Goal: Task Accomplishment & Management: Manage account settings

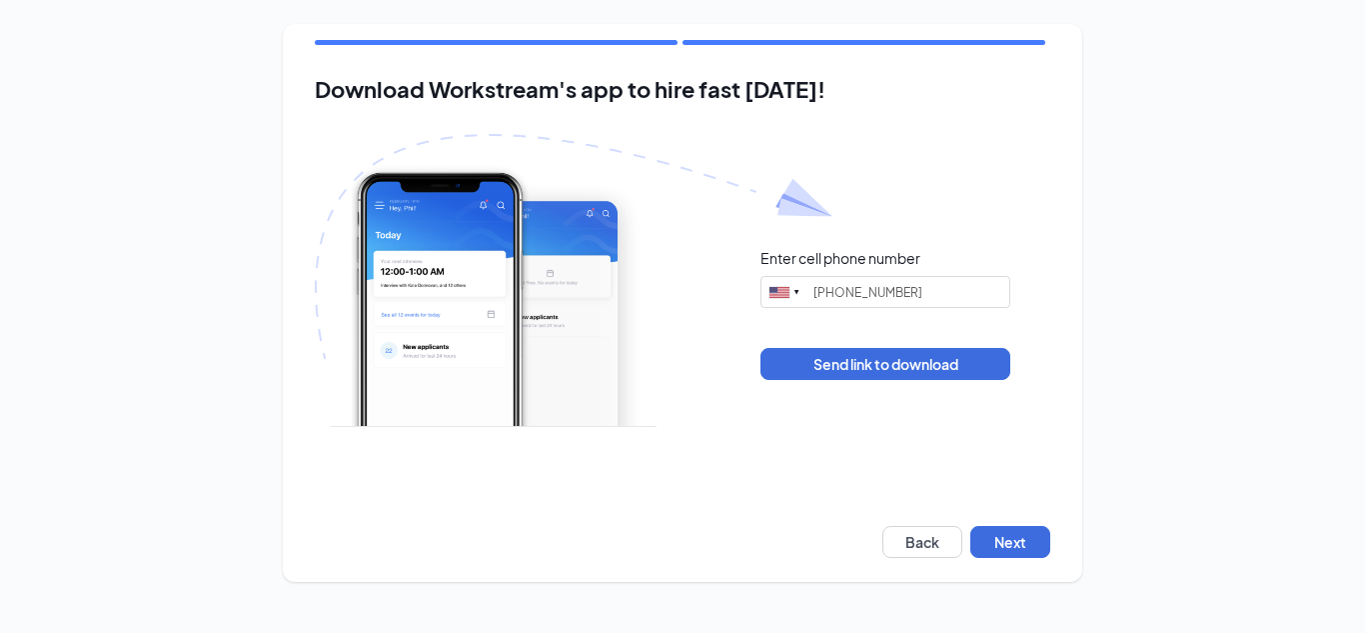
type input "[PHONE_NUMBER]"
click at [1007, 534] on button "Next" at bounding box center [1010, 542] width 80 height 32
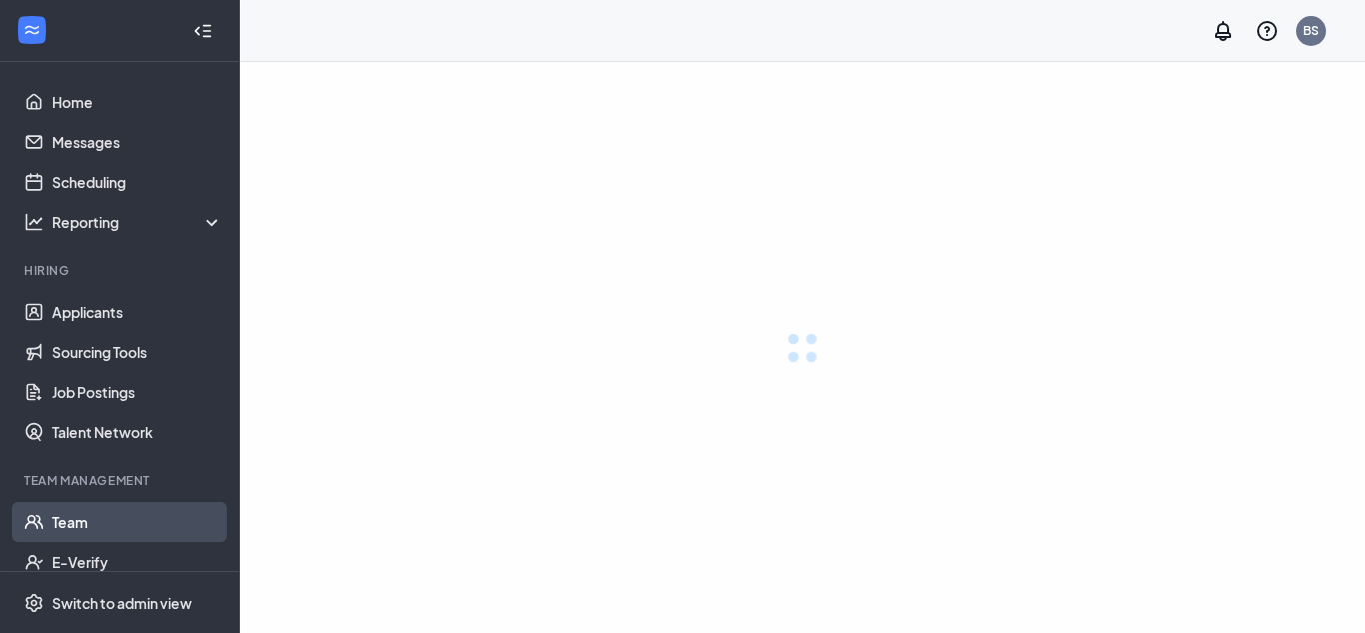
click at [77, 532] on link "Team" at bounding box center [137, 522] width 171 height 40
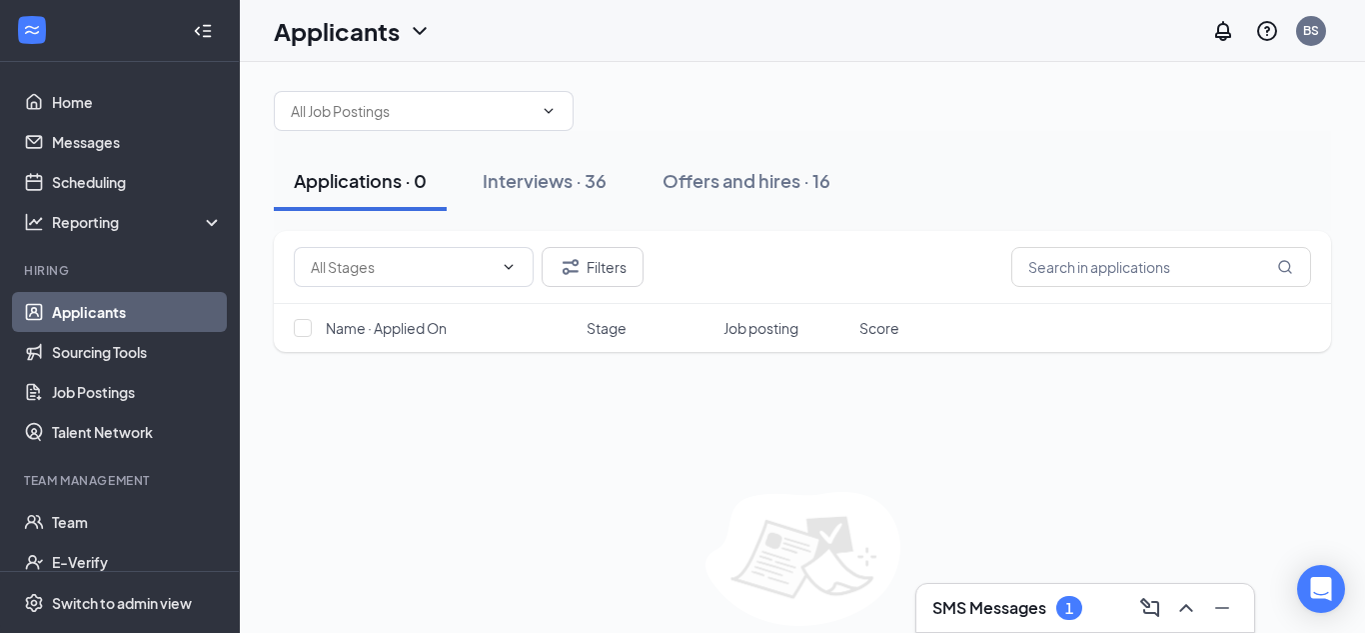
scroll to position [21, 0]
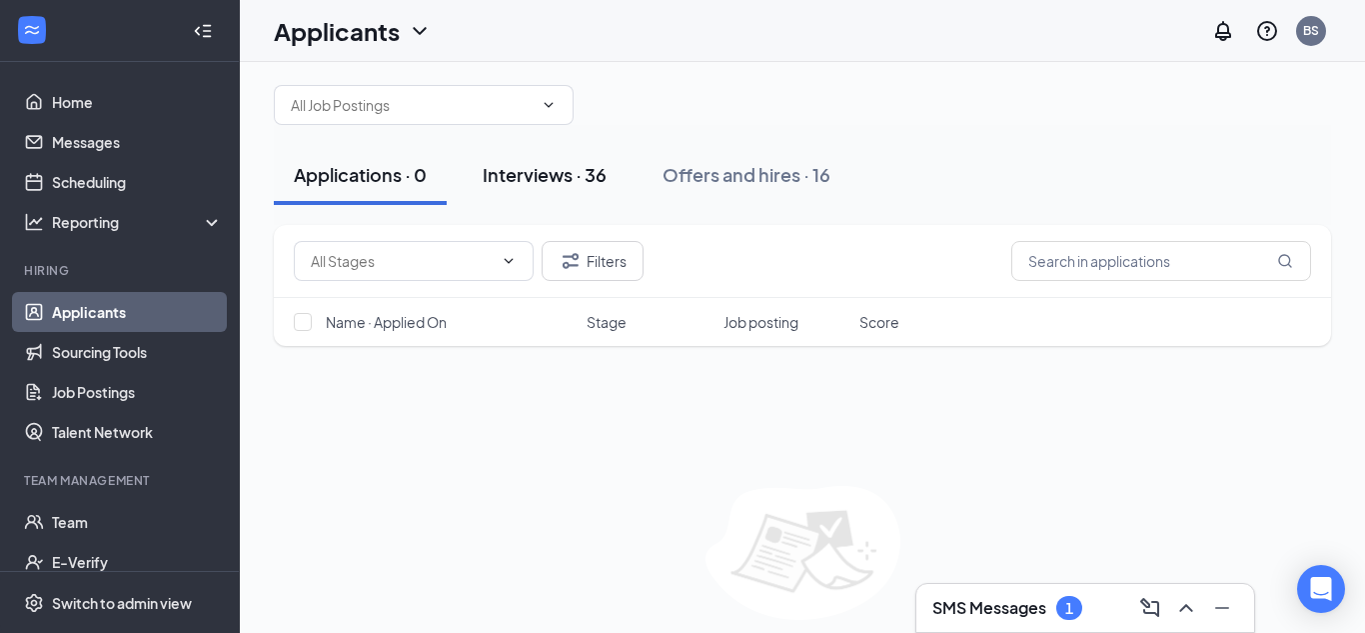
click at [566, 180] on div "Interviews · 36" at bounding box center [545, 174] width 124 height 25
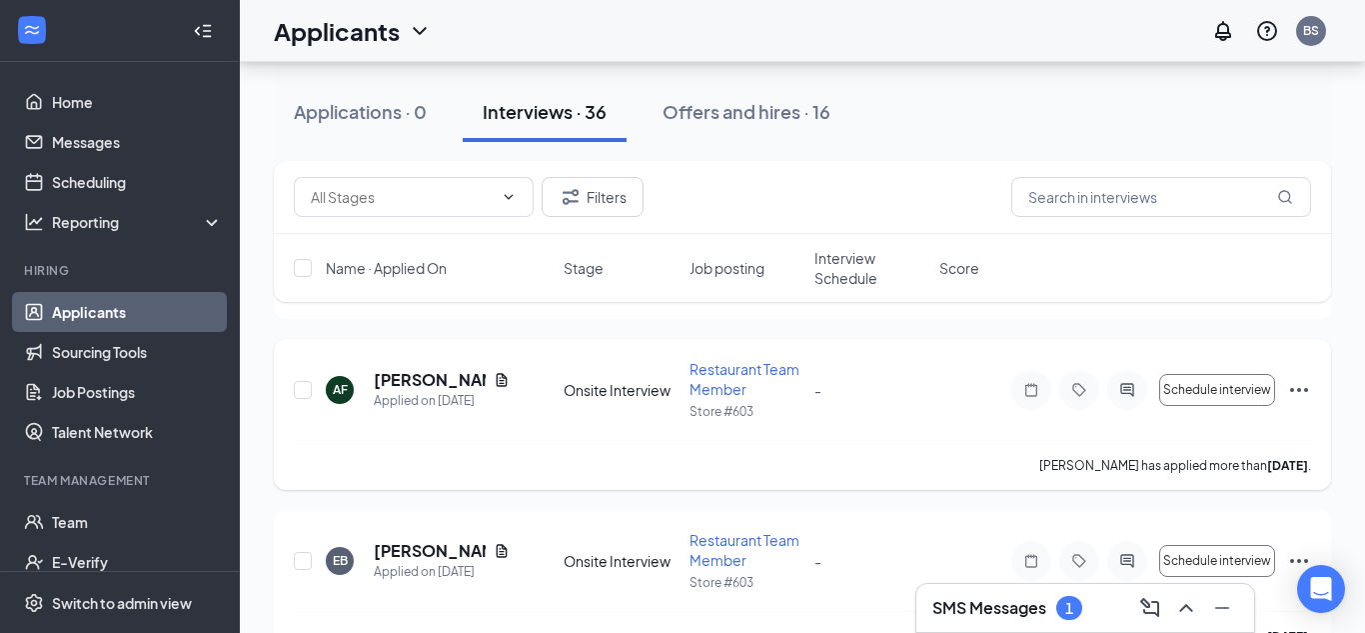
scroll to position [905, 0]
click at [1304, 387] on icon "Ellipses" at bounding box center [1299, 388] width 18 height 4
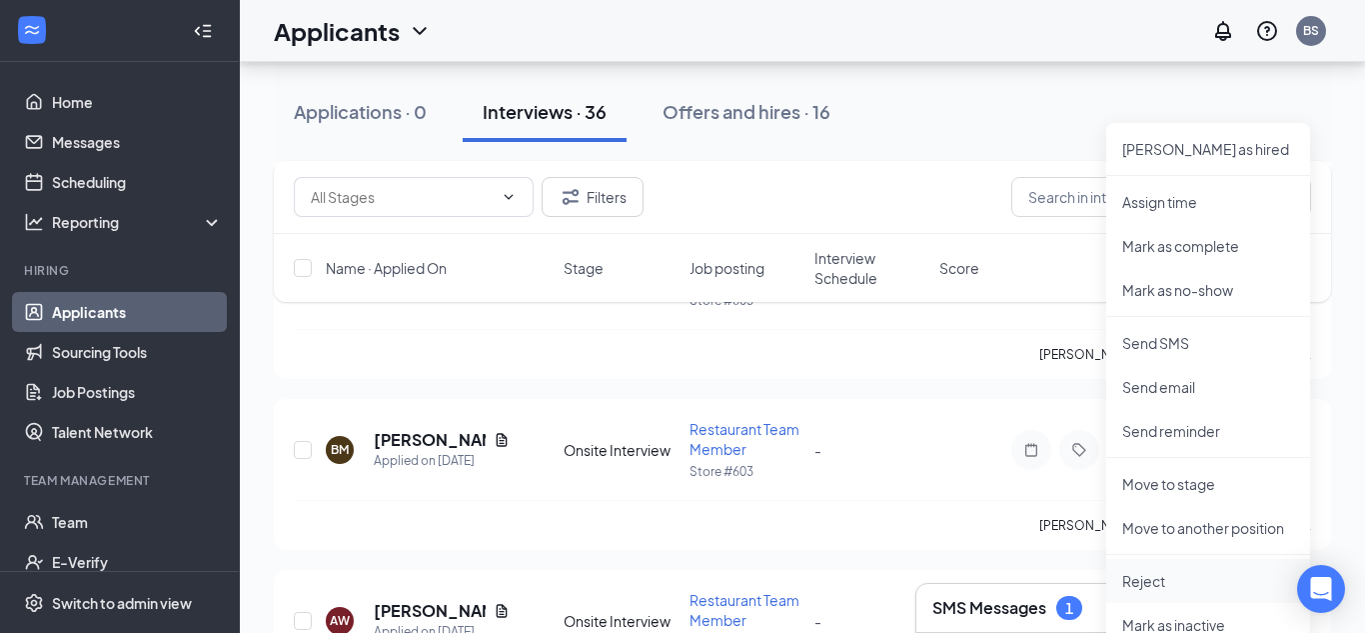
scroll to position [1210, 0]
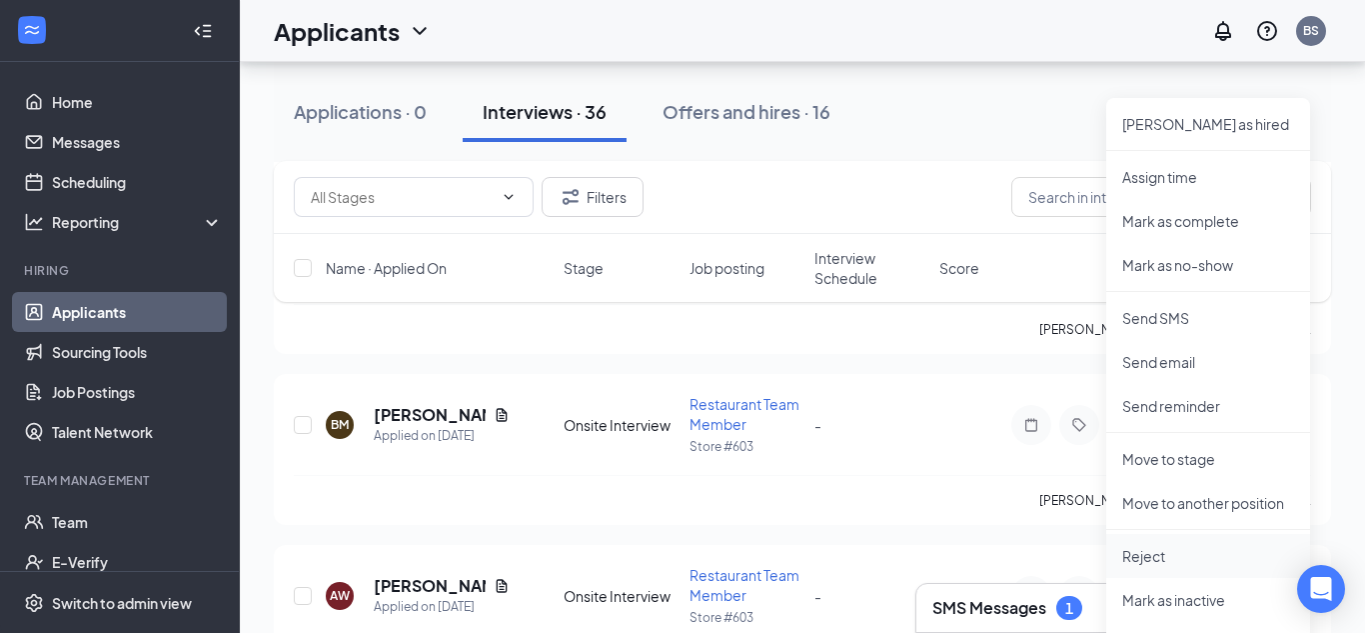
click at [1123, 554] on p "Reject" at bounding box center [1208, 556] width 172 height 20
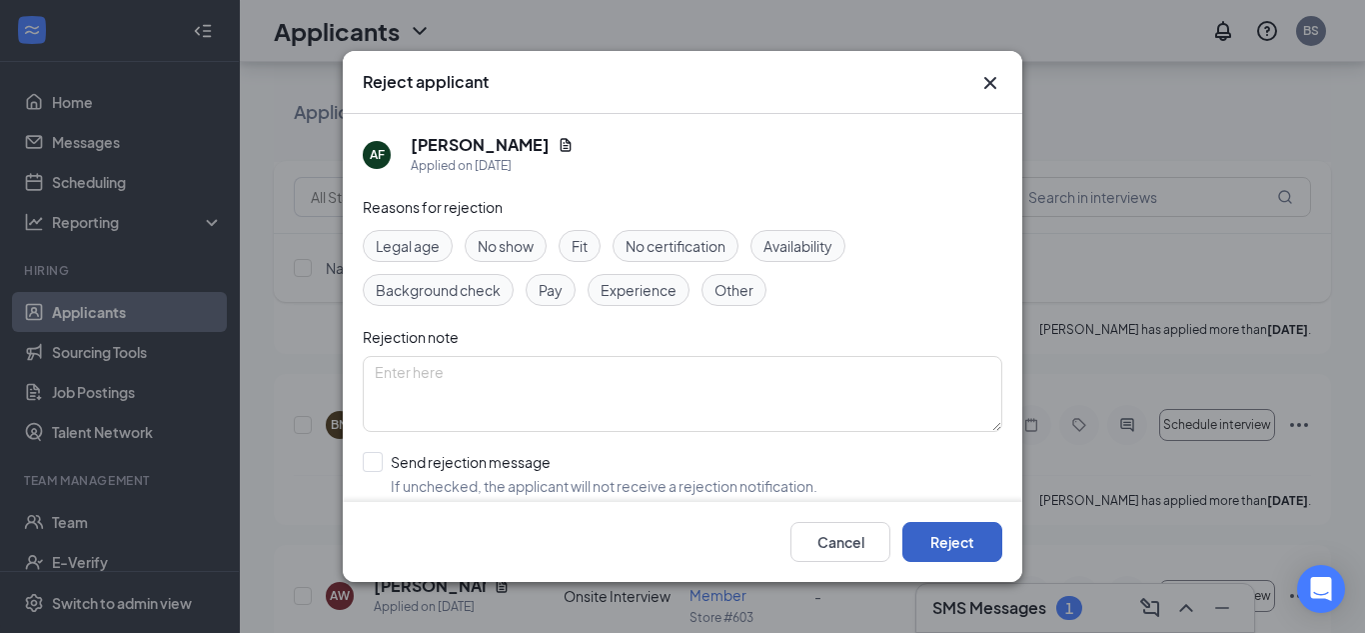
click at [933, 536] on button "Reject" at bounding box center [952, 542] width 100 height 40
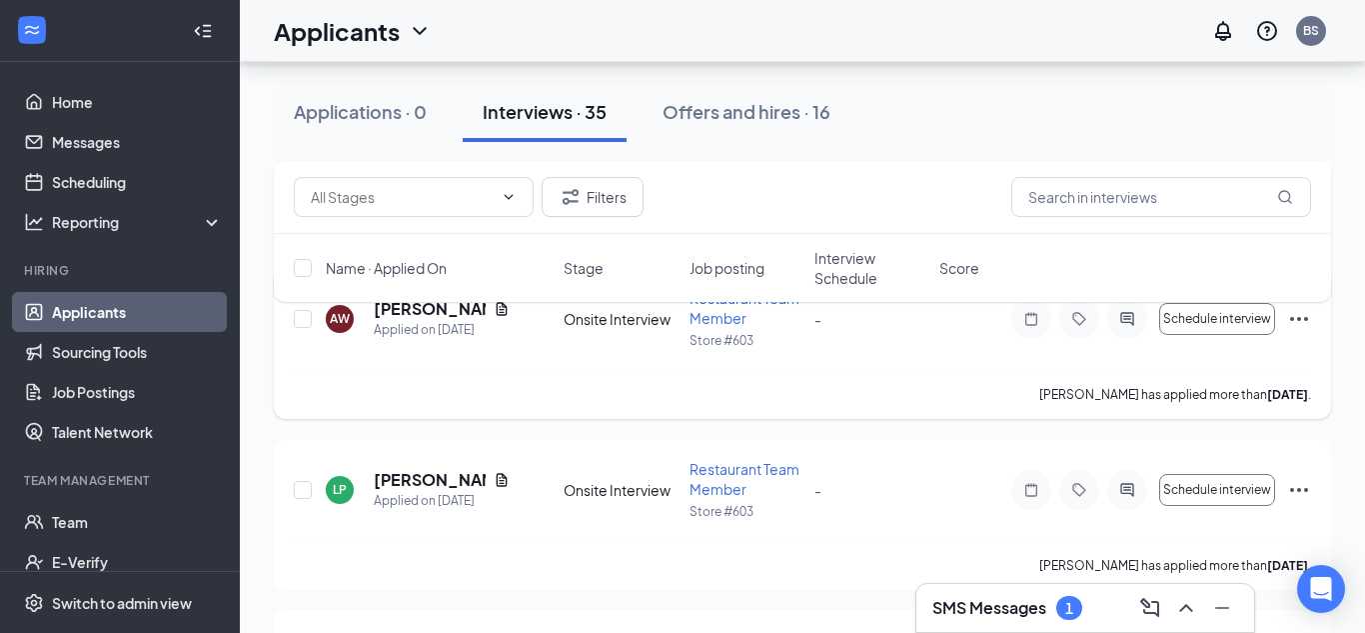
scroll to position [1307, 0]
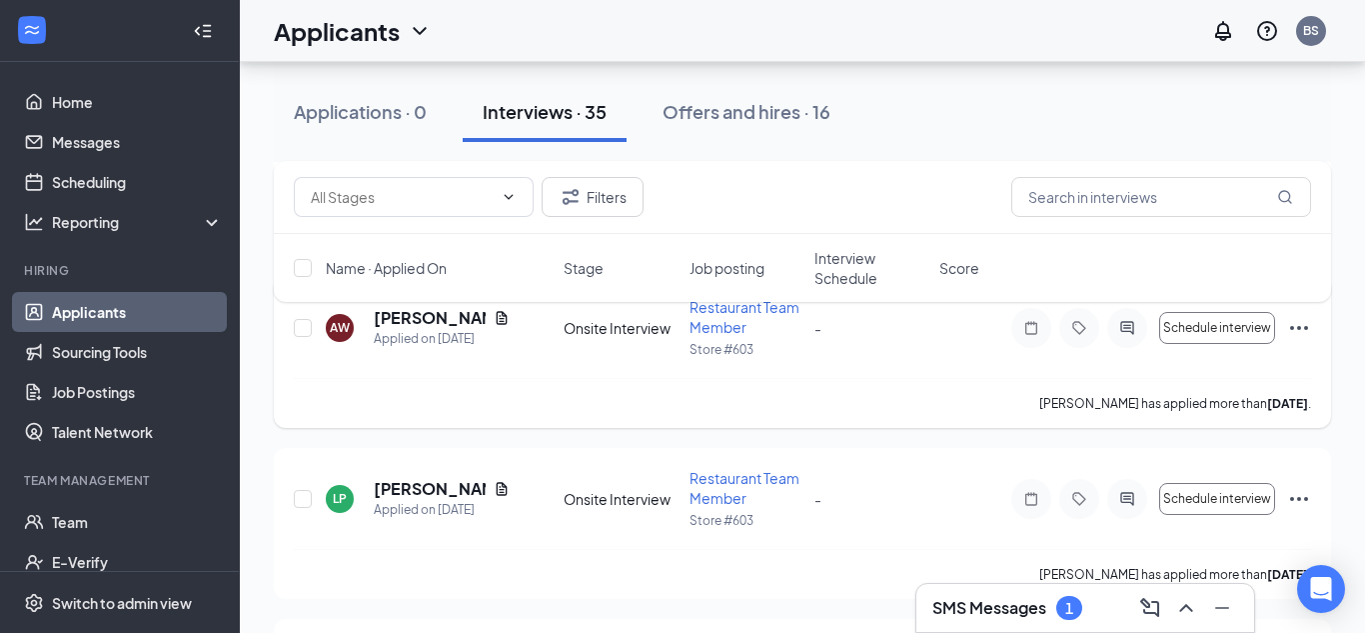
click at [1295, 327] on icon "Ellipses" at bounding box center [1299, 328] width 24 height 24
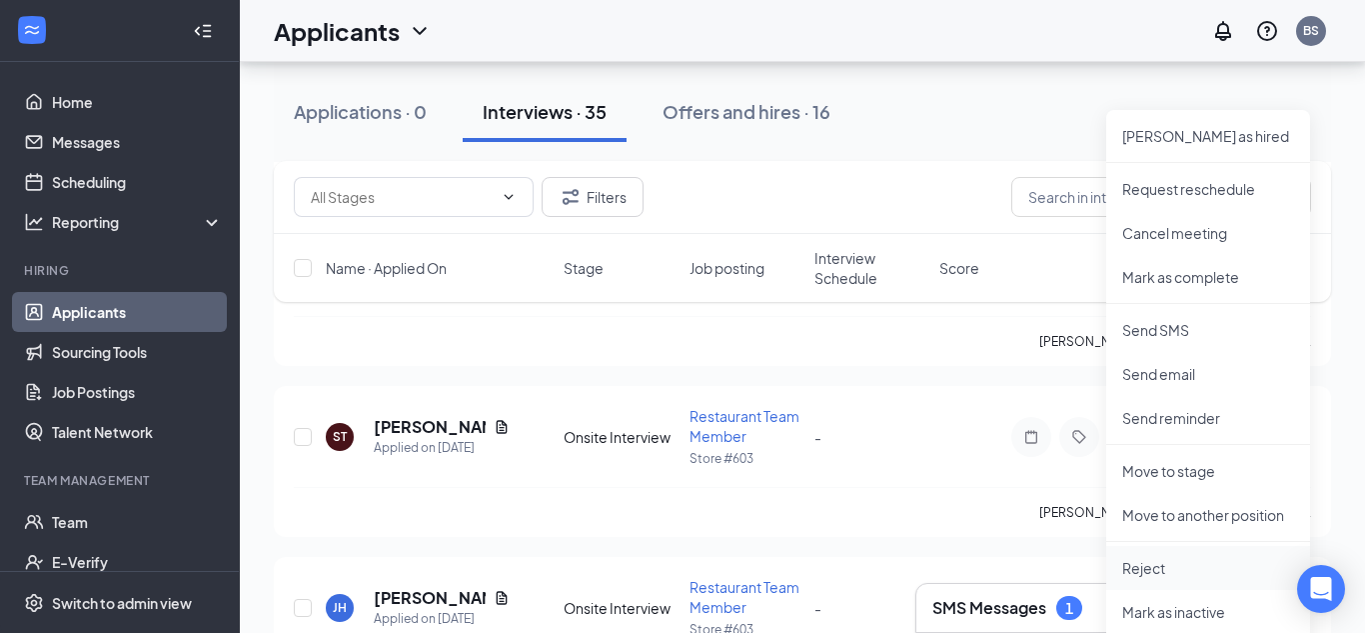
scroll to position [1568, 0]
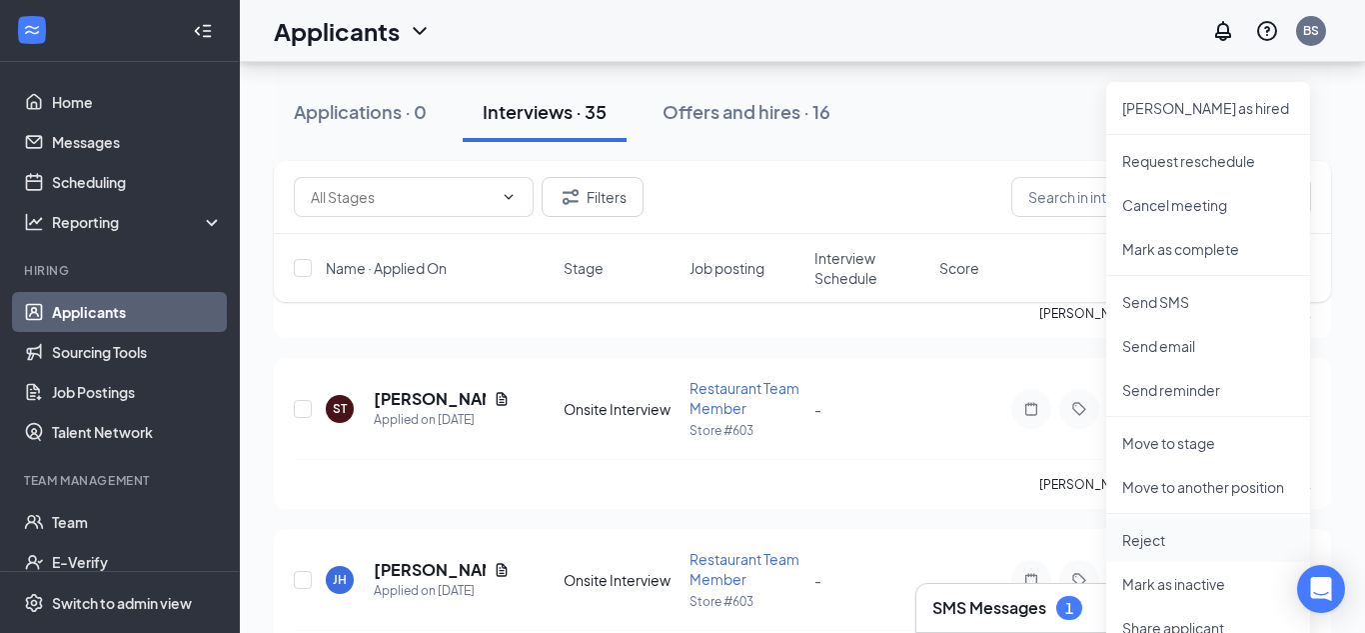
click at [1153, 547] on p "Reject" at bounding box center [1208, 540] width 172 height 20
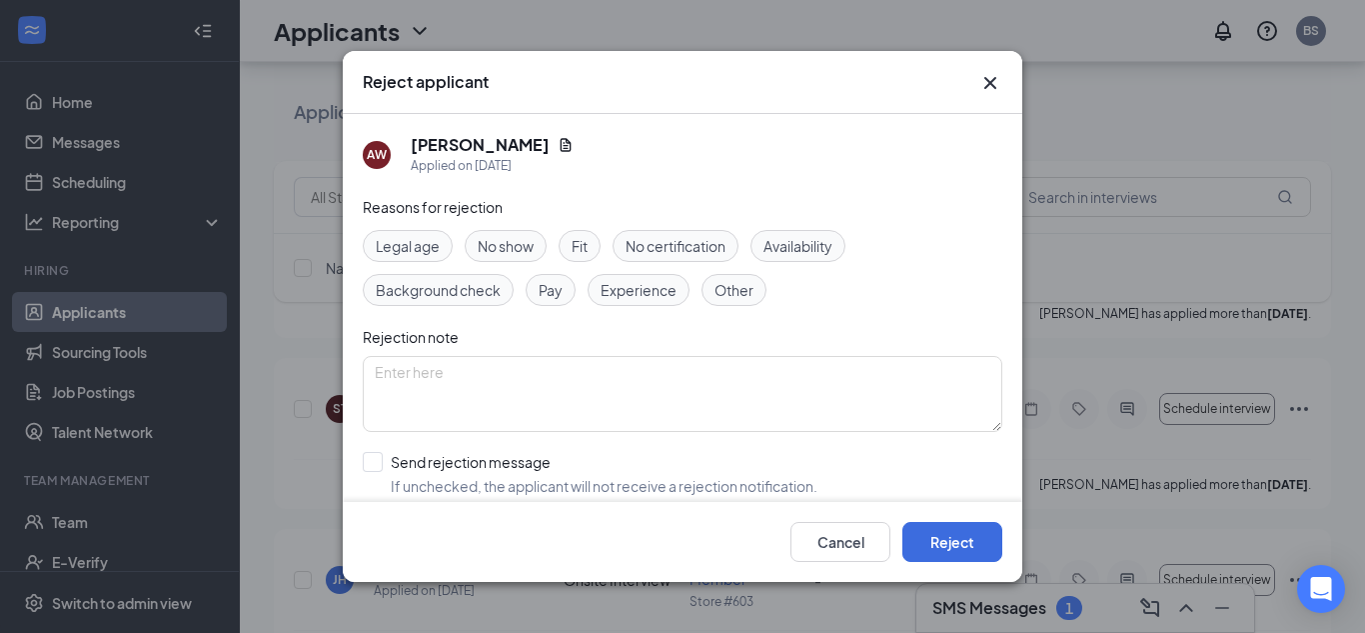
click at [537, 256] on div "No show" at bounding box center [506, 246] width 82 height 32
click at [944, 537] on button "Reject" at bounding box center [952, 542] width 100 height 40
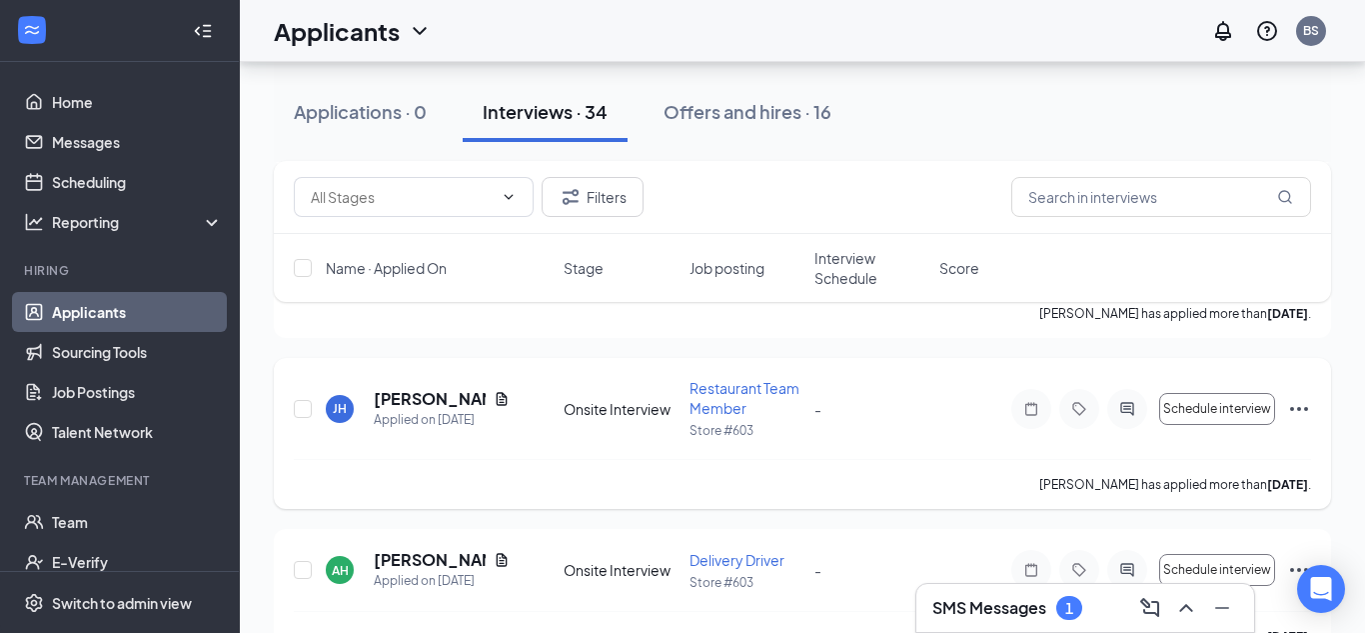
click at [1303, 411] on icon "Ellipses" at bounding box center [1299, 409] width 24 height 24
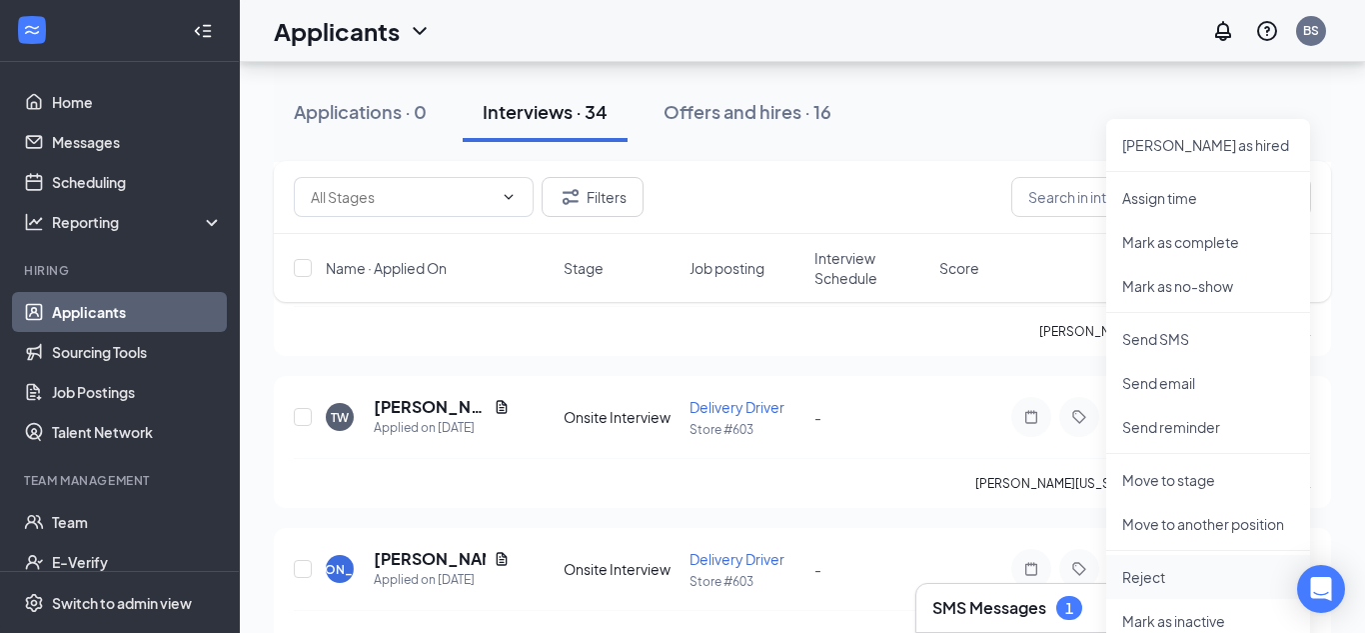
scroll to position [1892, 0]
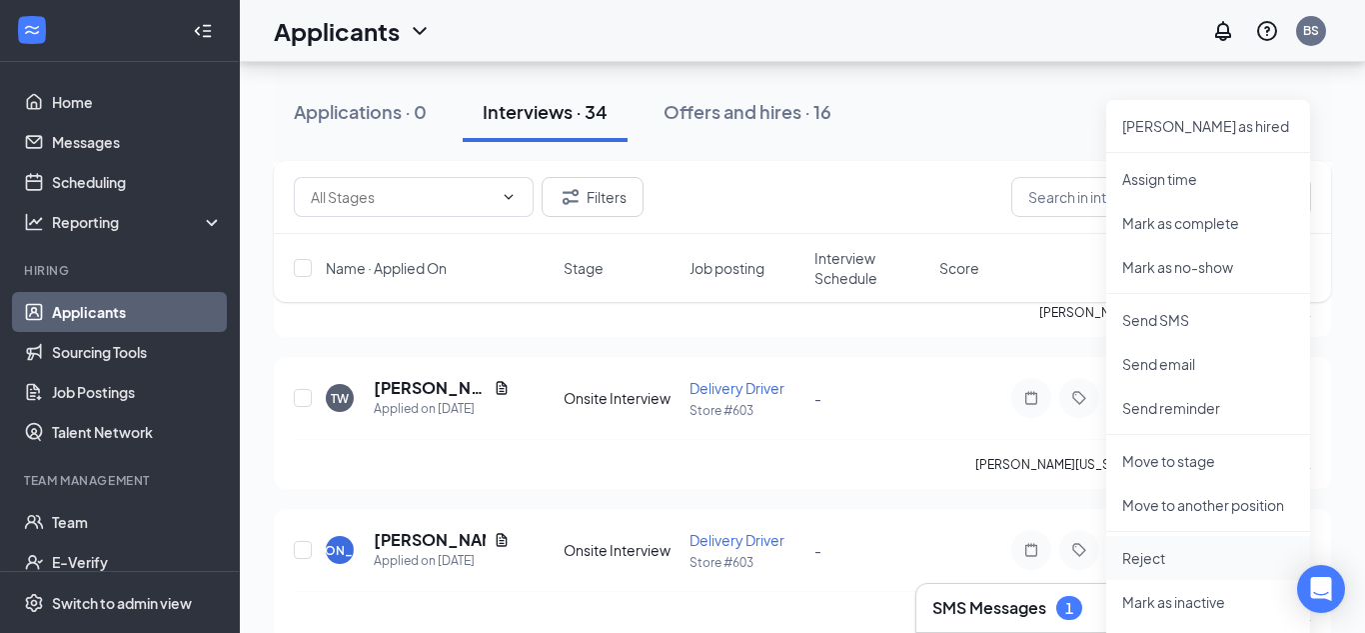
click at [1143, 568] on li "Reject" at bounding box center [1208, 558] width 204 height 44
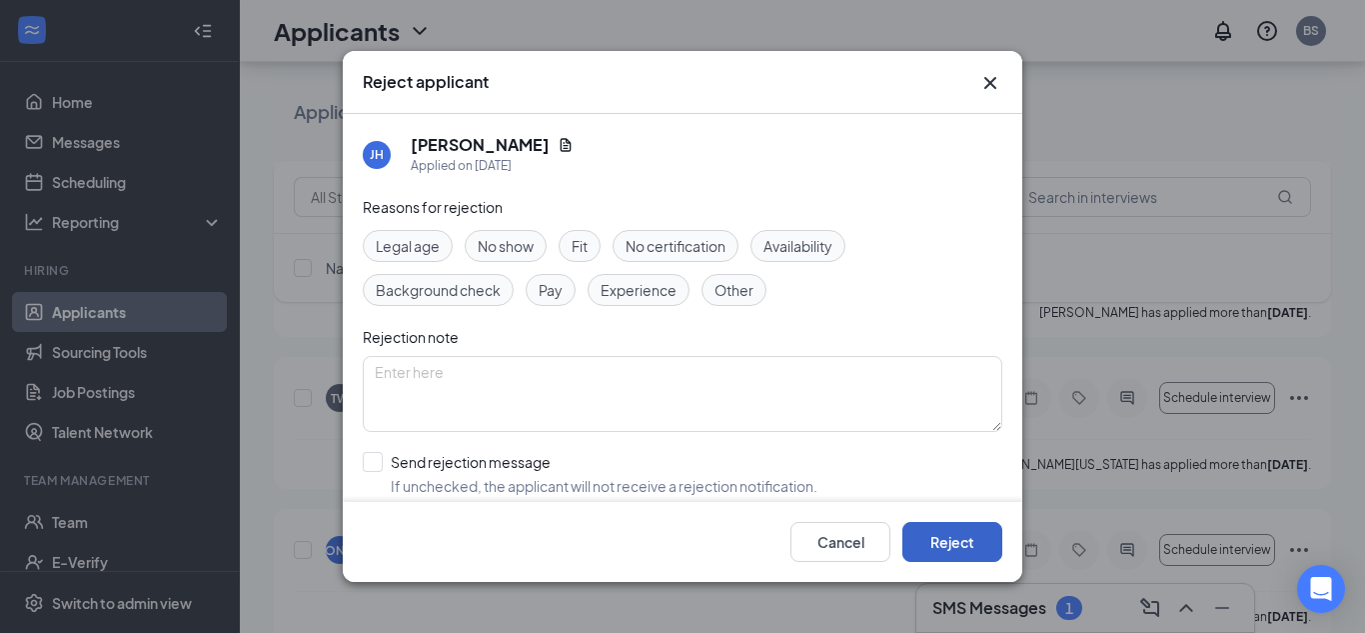
click at [981, 550] on button "Reject" at bounding box center [952, 542] width 100 height 40
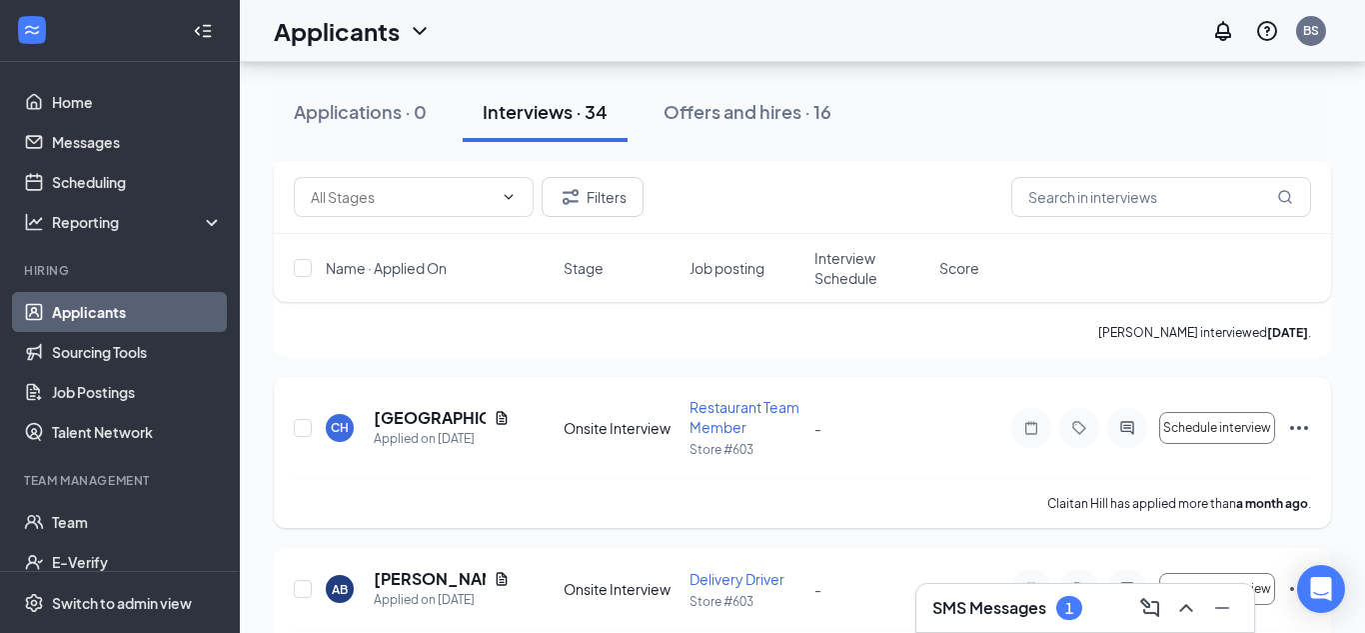
scroll to position [3832, 0]
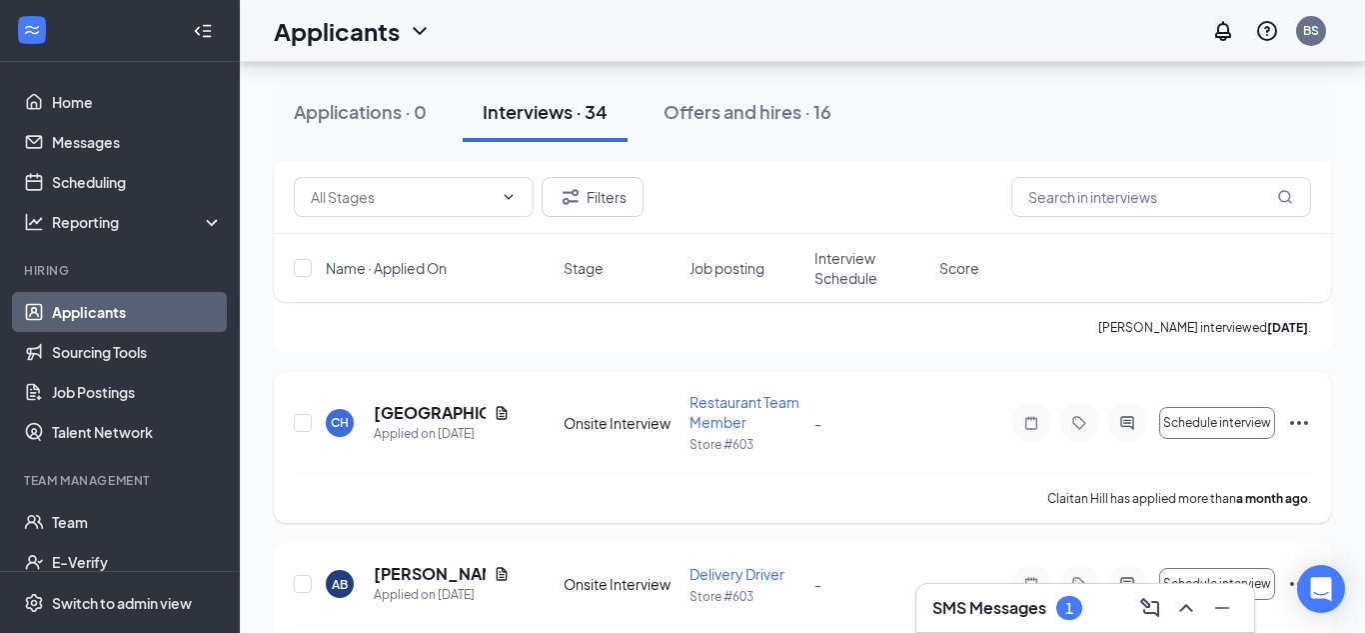
click at [1300, 426] on icon "Ellipses" at bounding box center [1299, 423] width 24 height 24
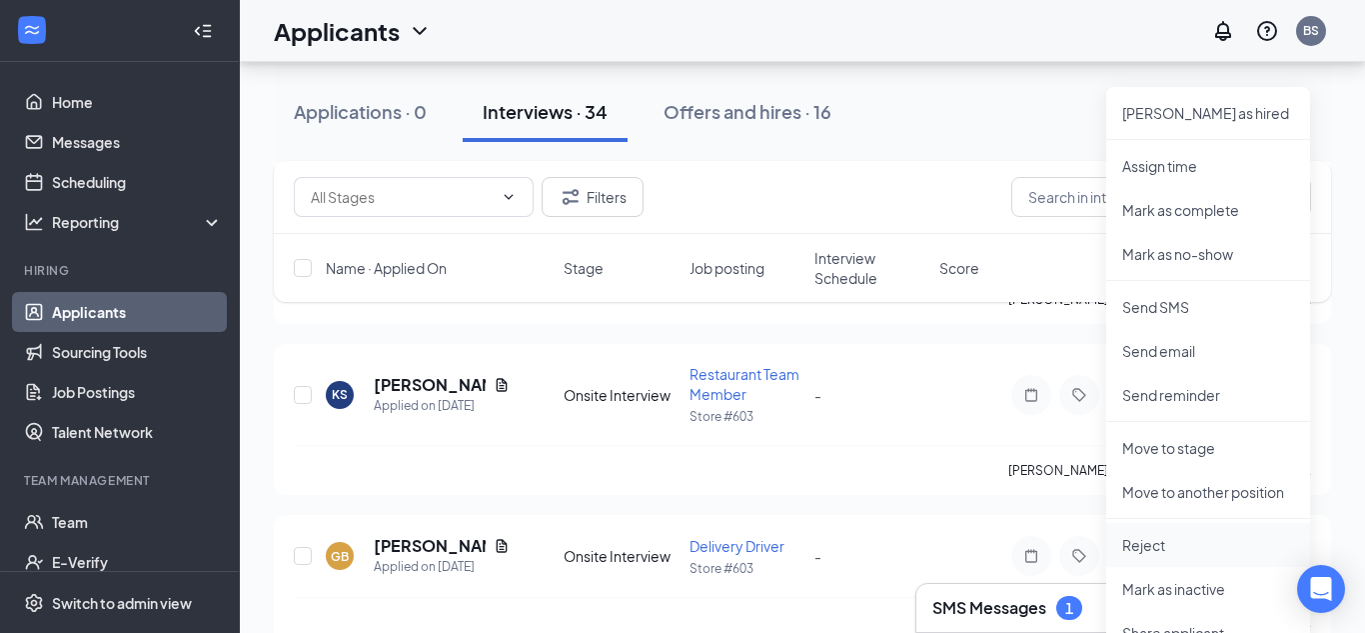
scroll to position [4217, 0]
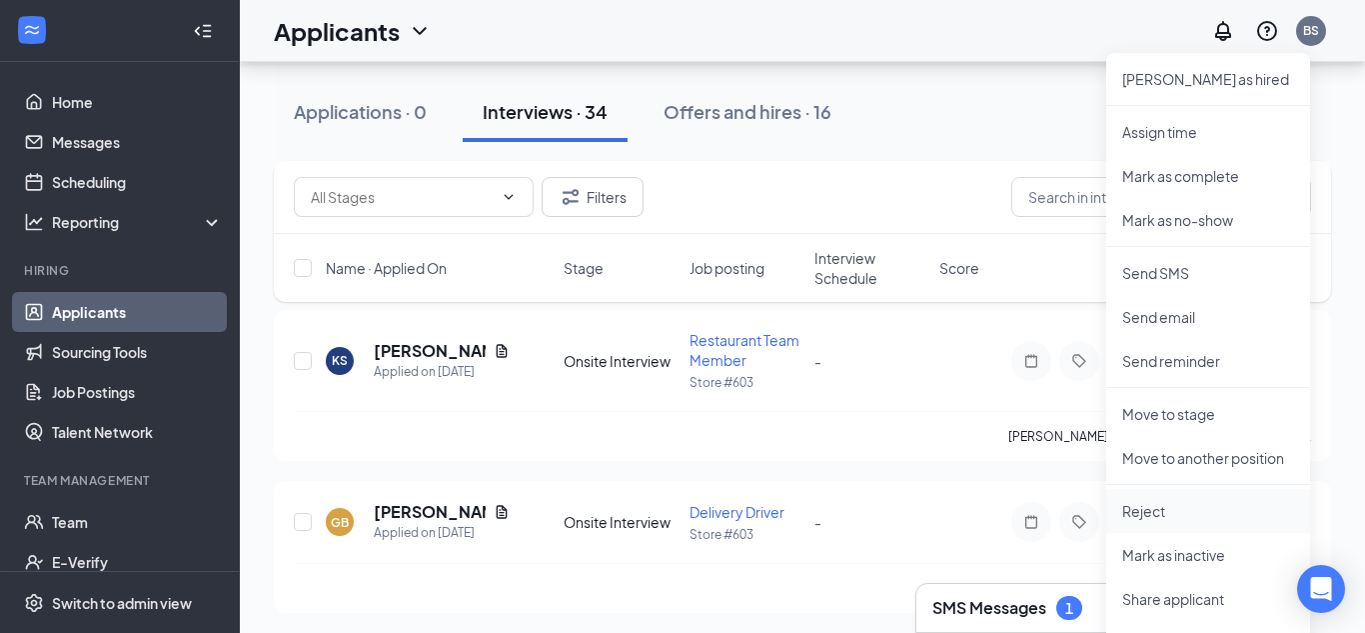
click at [1147, 515] on p "Reject" at bounding box center [1208, 511] width 172 height 20
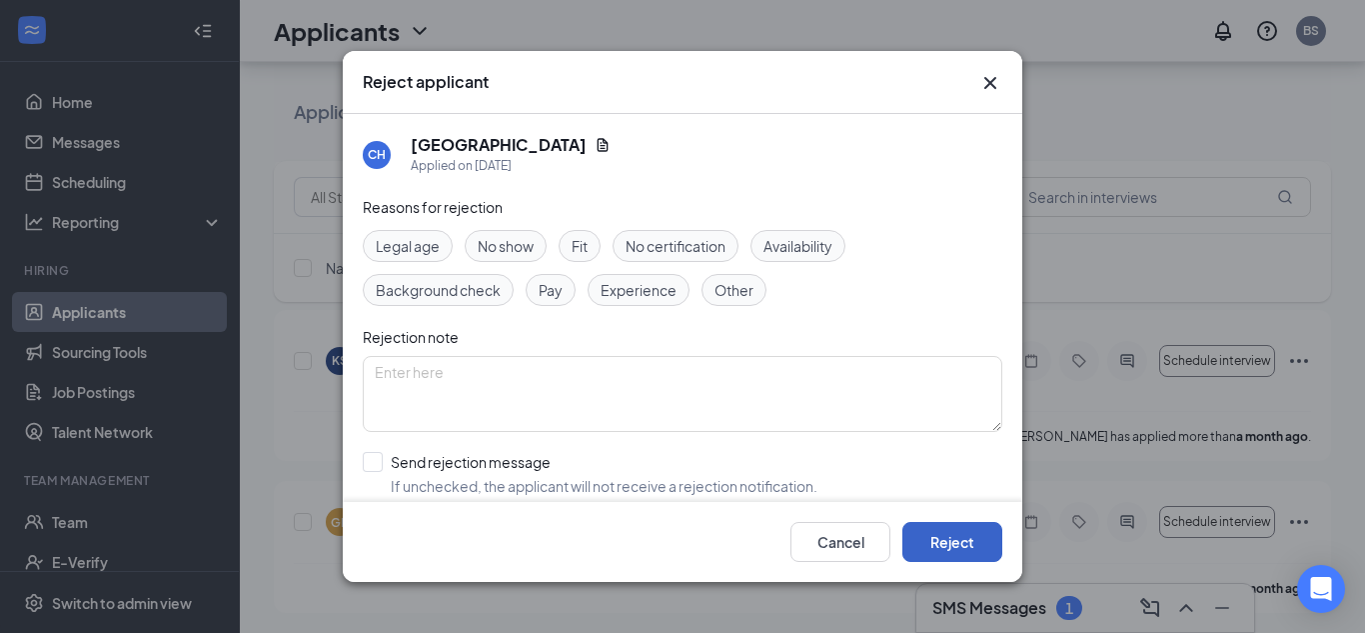
click at [984, 551] on button "Reject" at bounding box center [952, 542] width 100 height 40
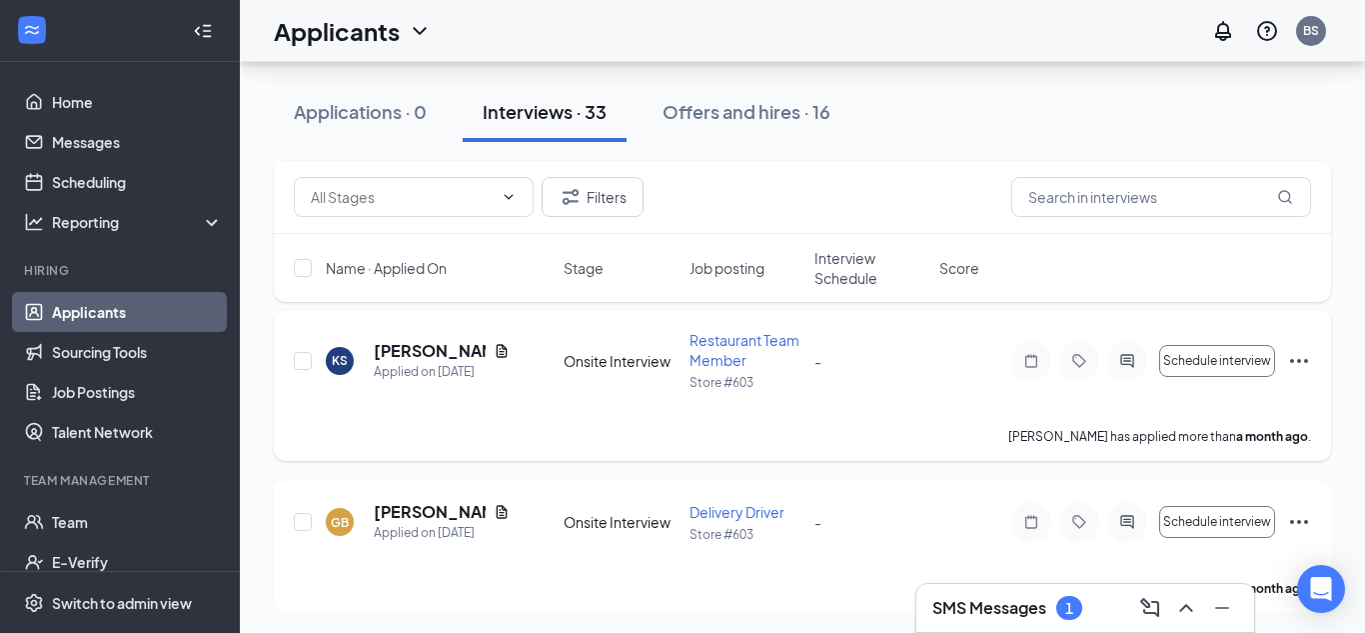
click at [1296, 361] on icon "Ellipses" at bounding box center [1299, 361] width 24 height 24
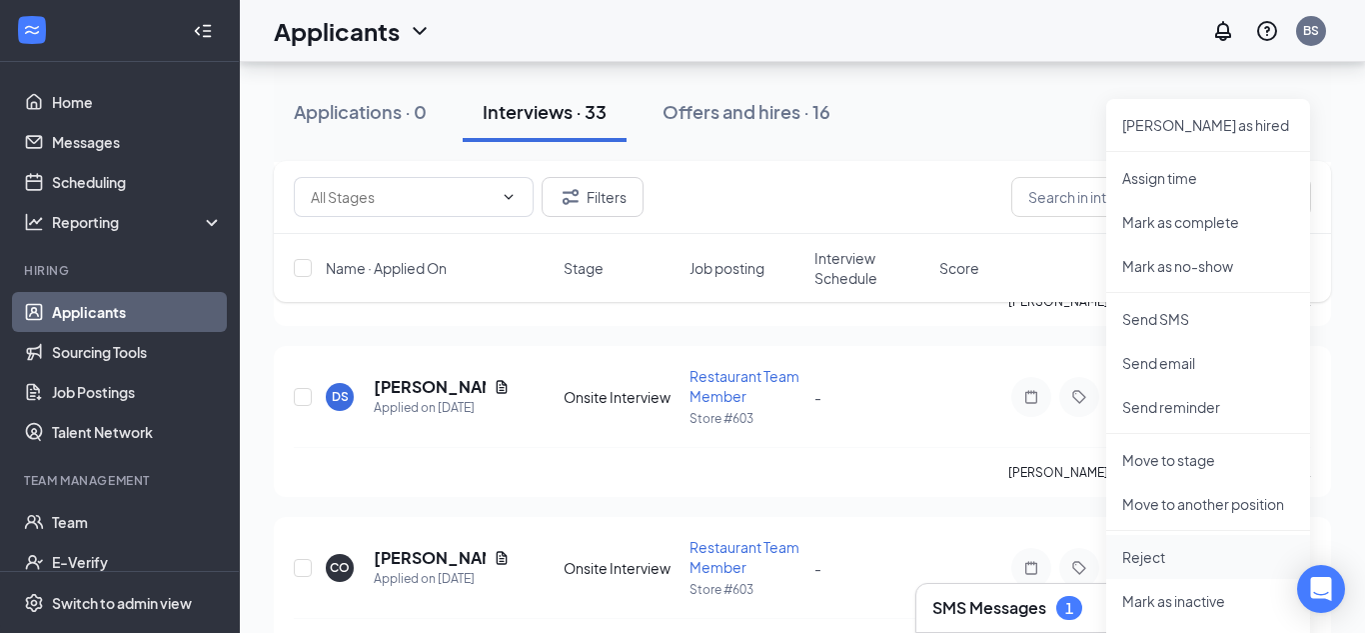
scroll to position [4469, 0]
click at [1156, 554] on p "Reject" at bounding box center [1208, 554] width 172 height 20
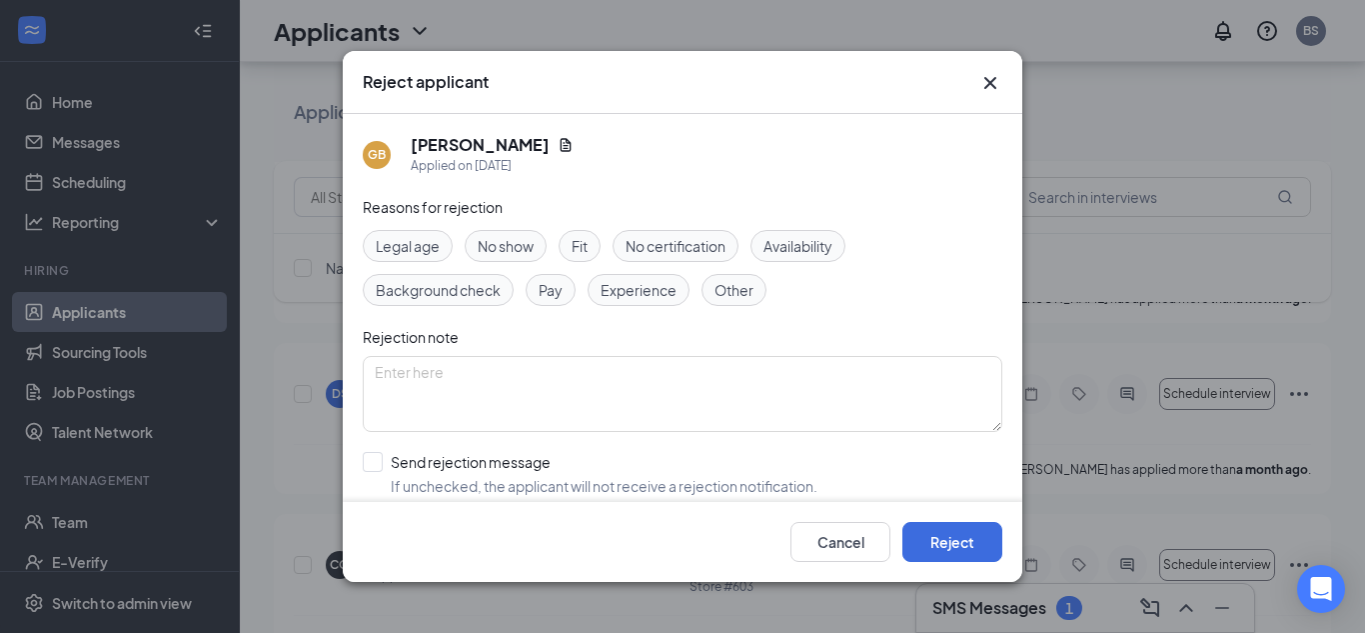
click at [956, 519] on div "Cancel Reject" at bounding box center [683, 542] width 680 height 80
click at [955, 529] on button "Reject" at bounding box center [952, 542] width 100 height 40
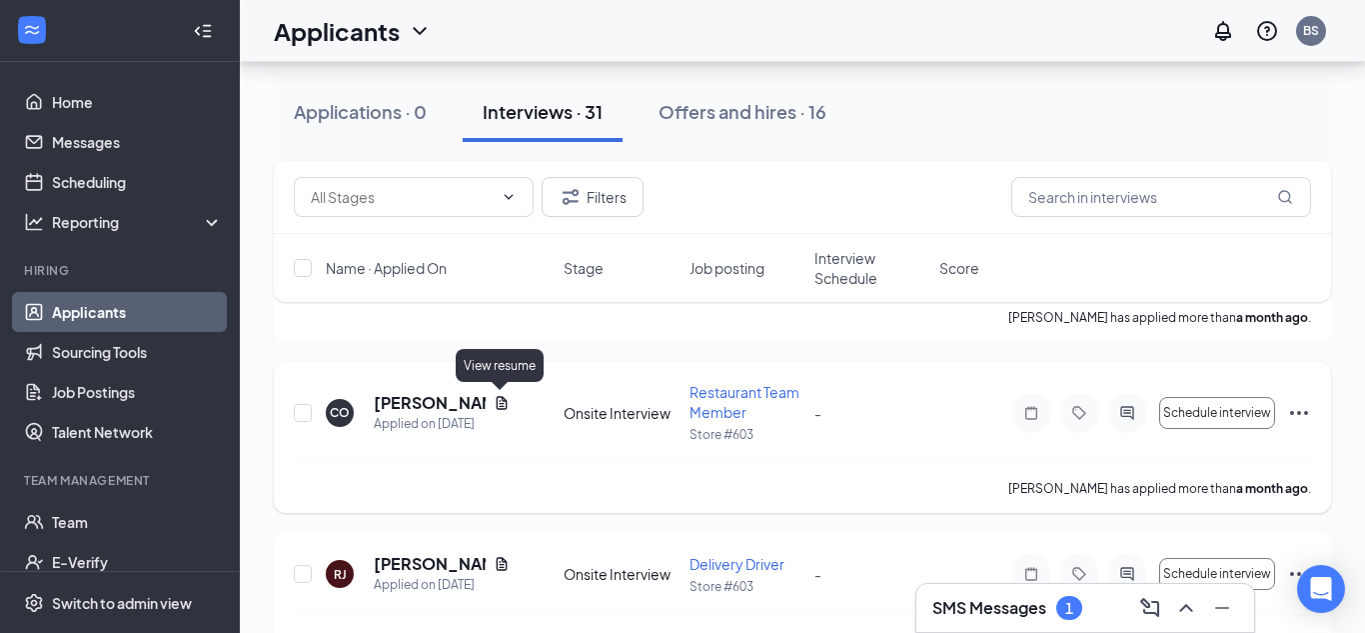
click at [506, 404] on icon "Document" at bounding box center [502, 403] width 16 height 16
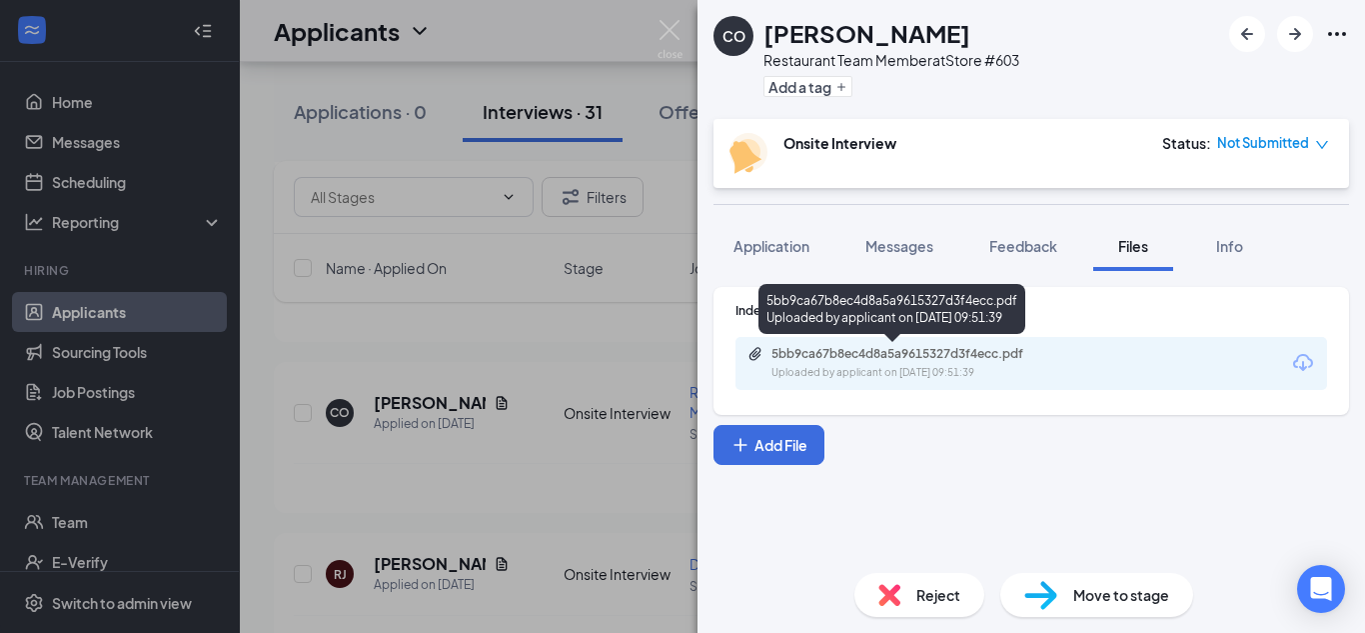
click at [914, 350] on div "5bb9ca67b8ec4d8a5a9615327d3f4ecc.pdf" at bounding box center [911, 354] width 280 height 16
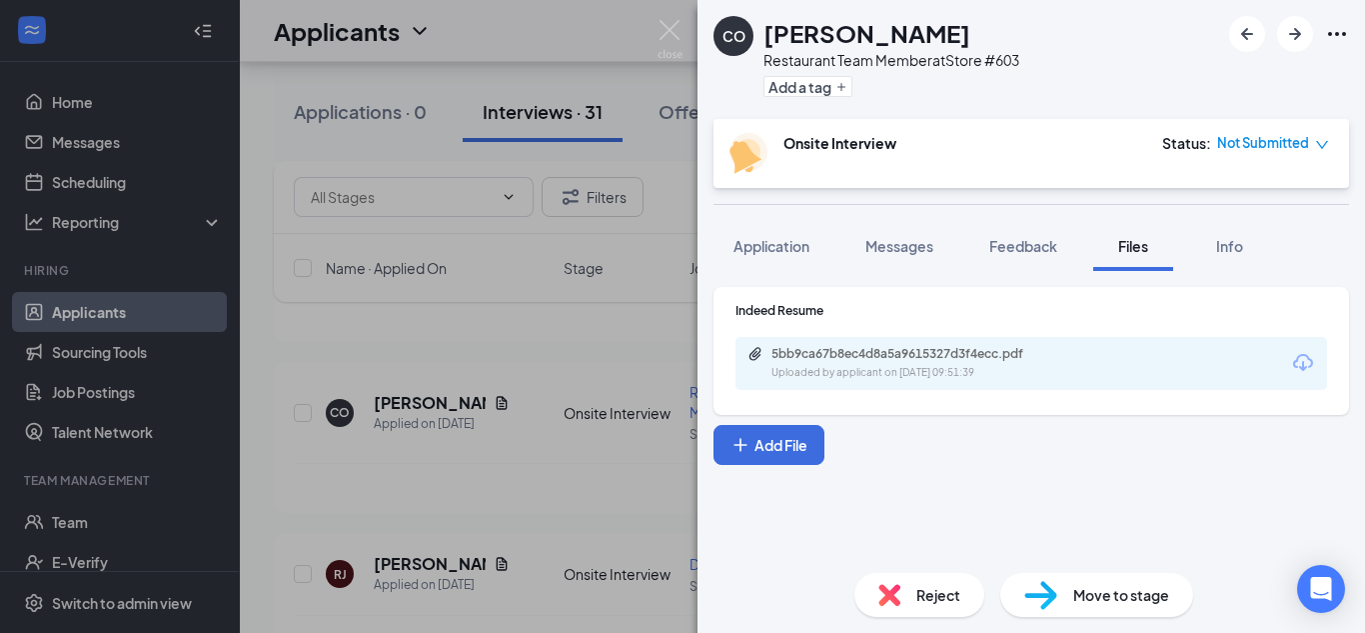
click at [927, 584] on span "Reject" at bounding box center [938, 595] width 44 height 22
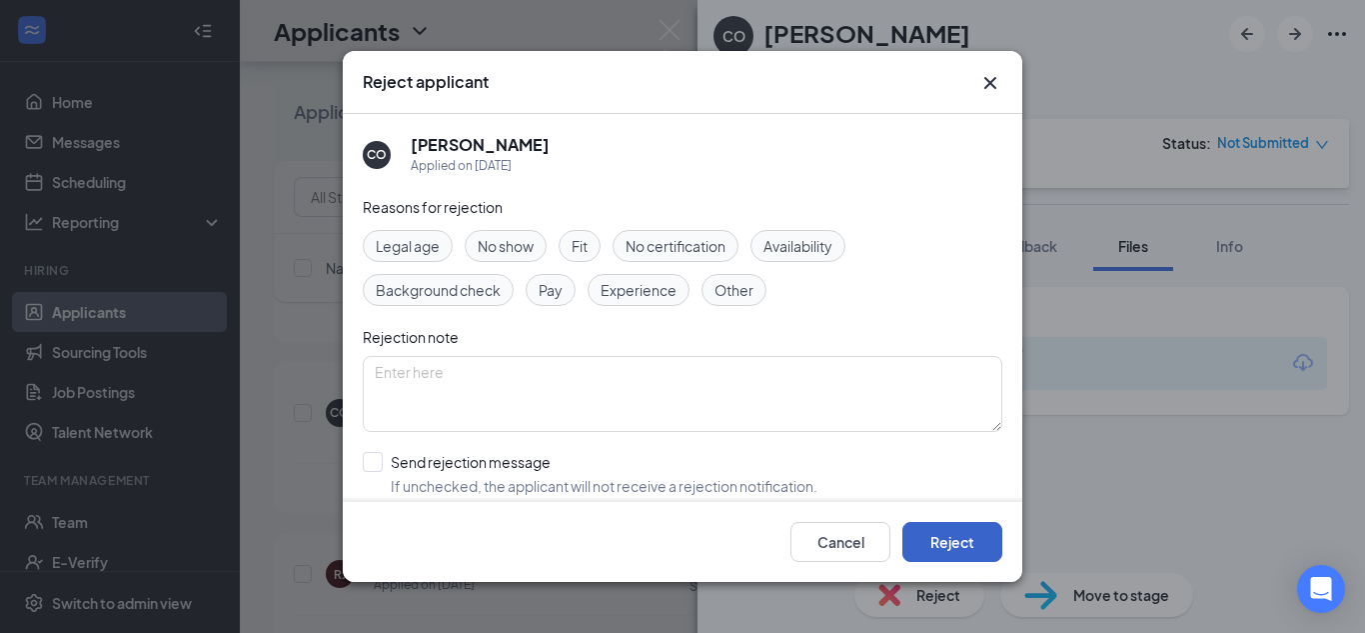
click at [945, 541] on button "Reject" at bounding box center [952, 542] width 100 height 40
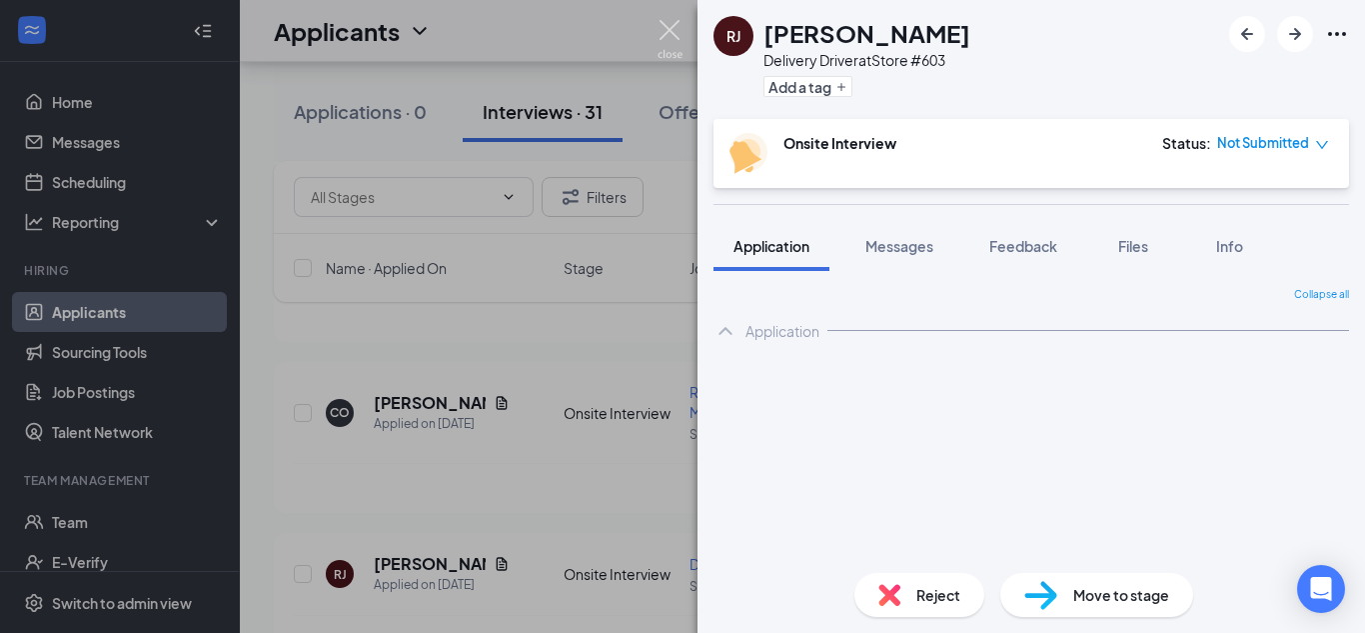
click at [669, 42] on img at bounding box center [670, 39] width 25 height 39
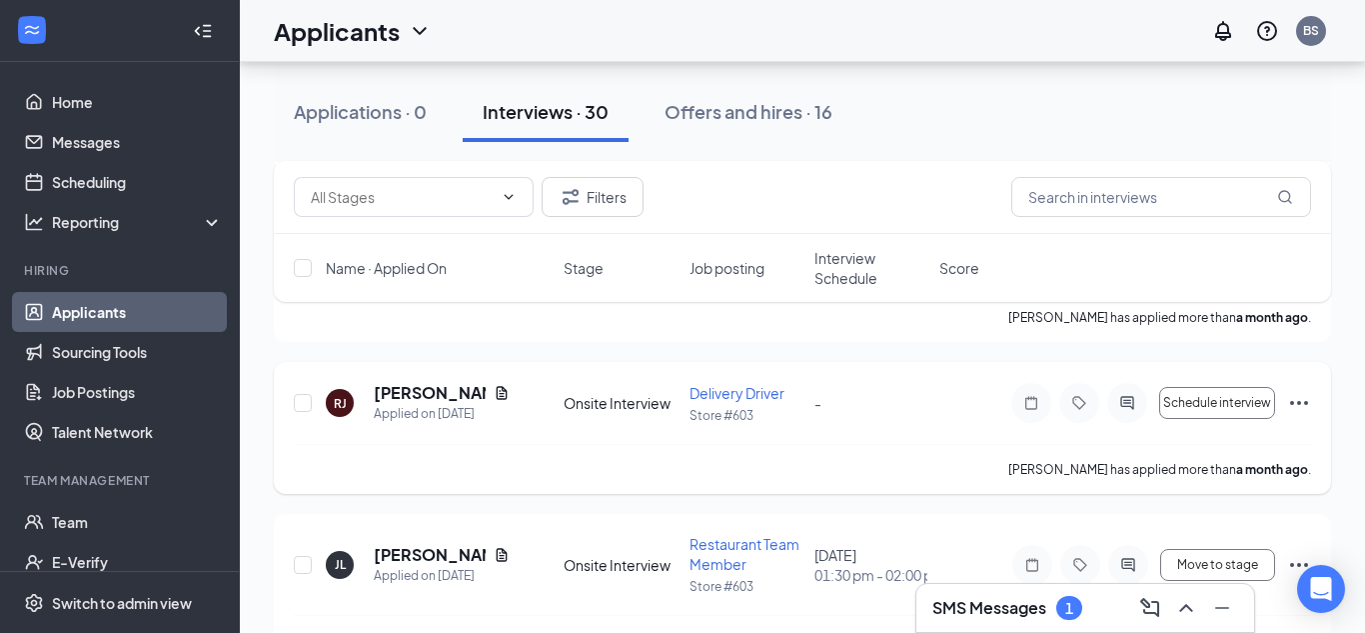
click at [1296, 403] on icon "Ellipses" at bounding box center [1299, 403] width 24 height 24
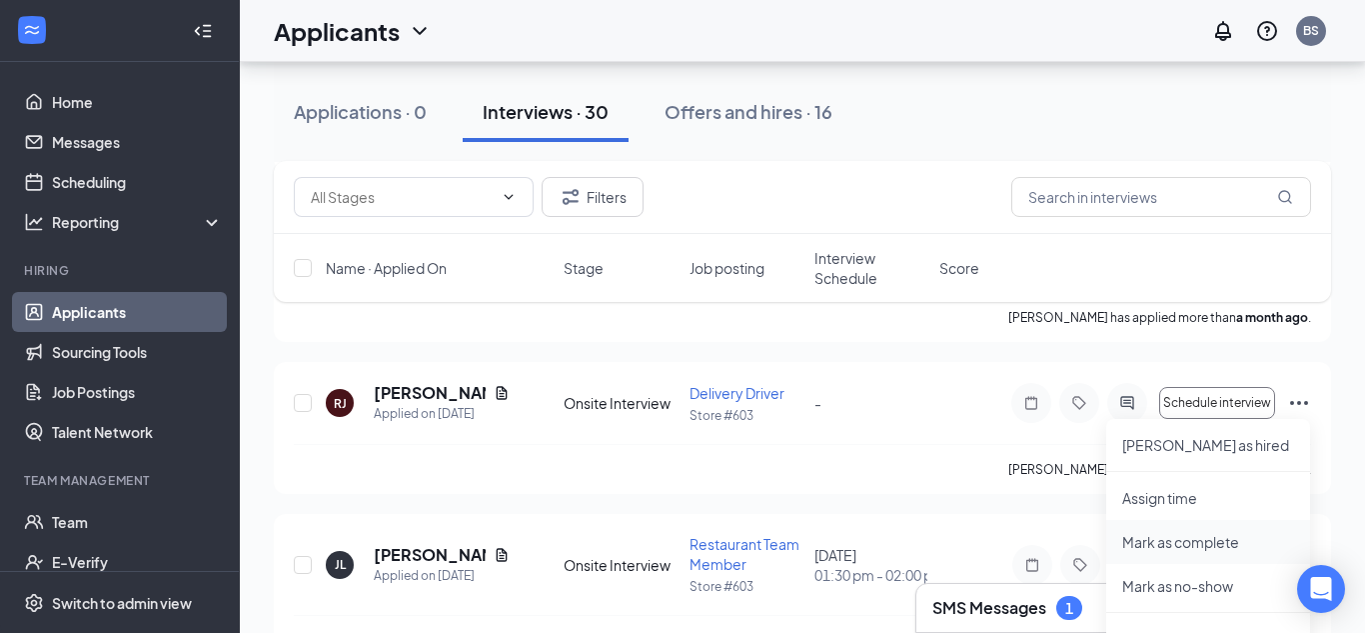
scroll to position [4473, 0]
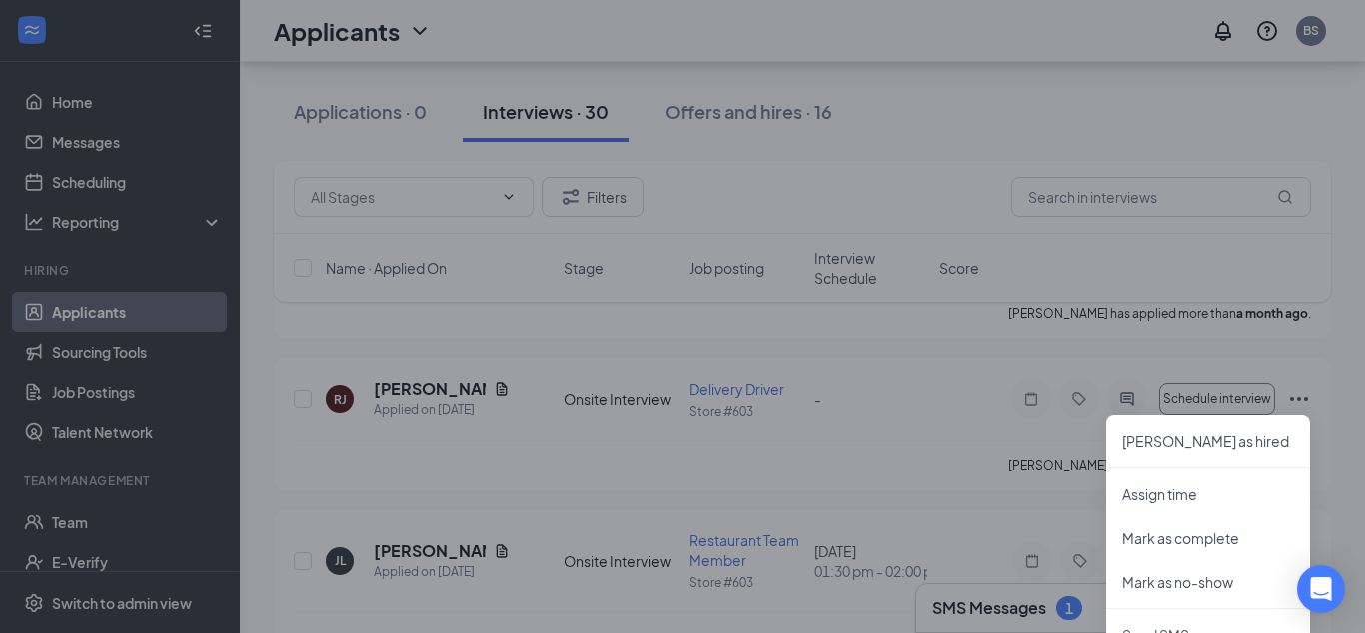
scroll to position [4788, 0]
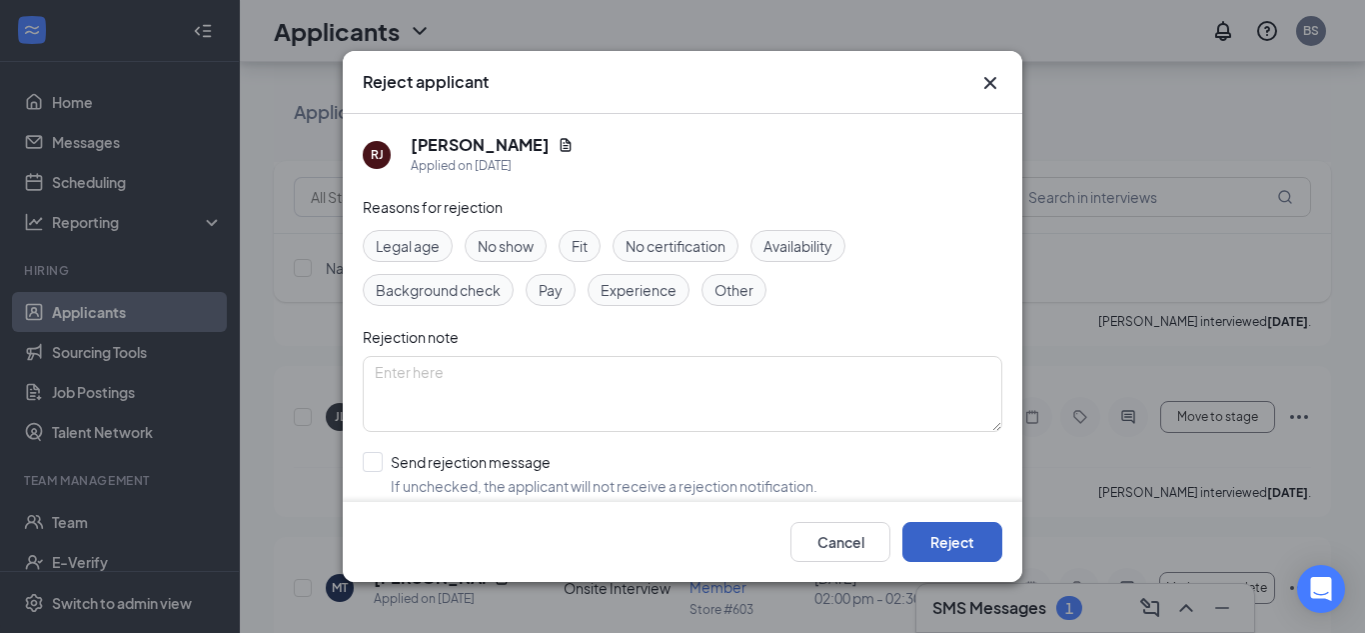
click at [954, 546] on button "Reject" at bounding box center [952, 542] width 100 height 40
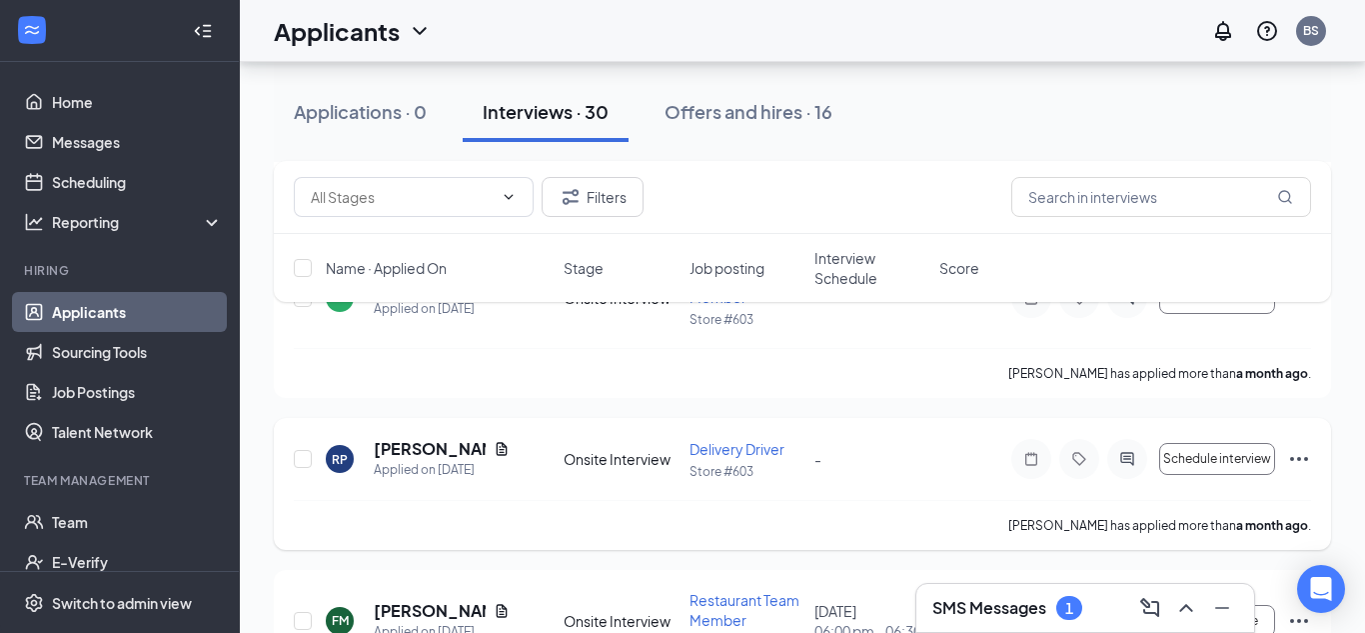
scroll to position [8233, 0]
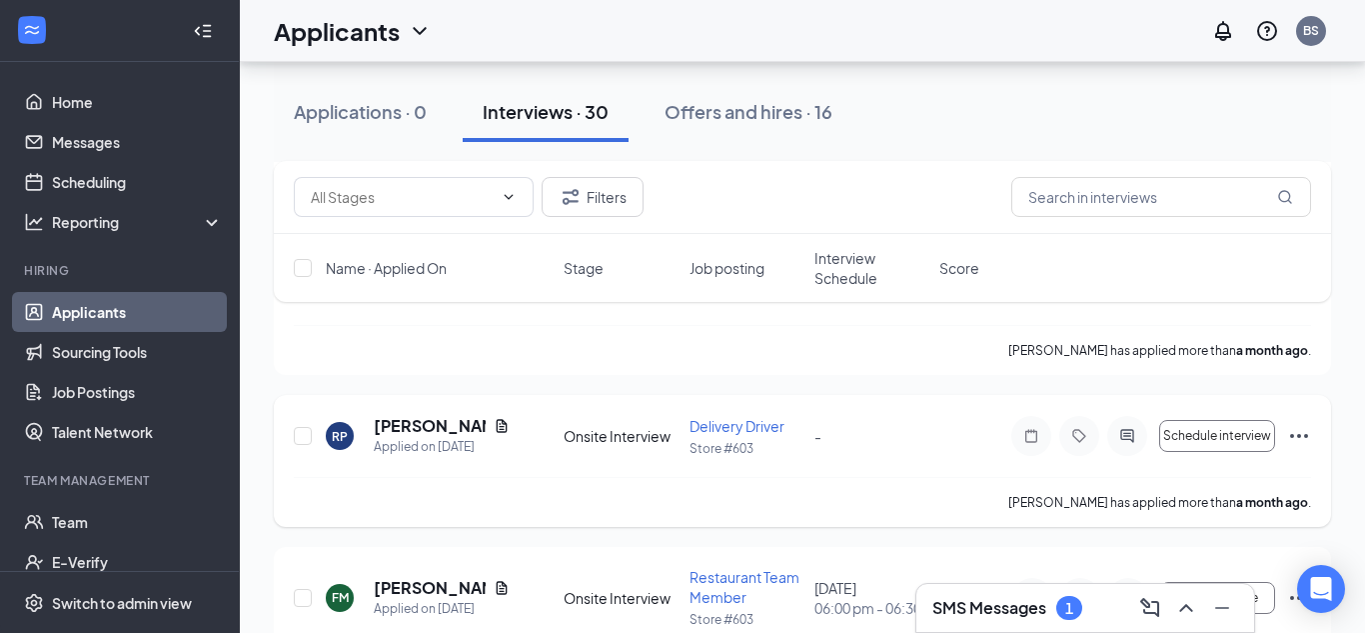
click at [1307, 433] on icon "Ellipses" at bounding box center [1299, 436] width 24 height 24
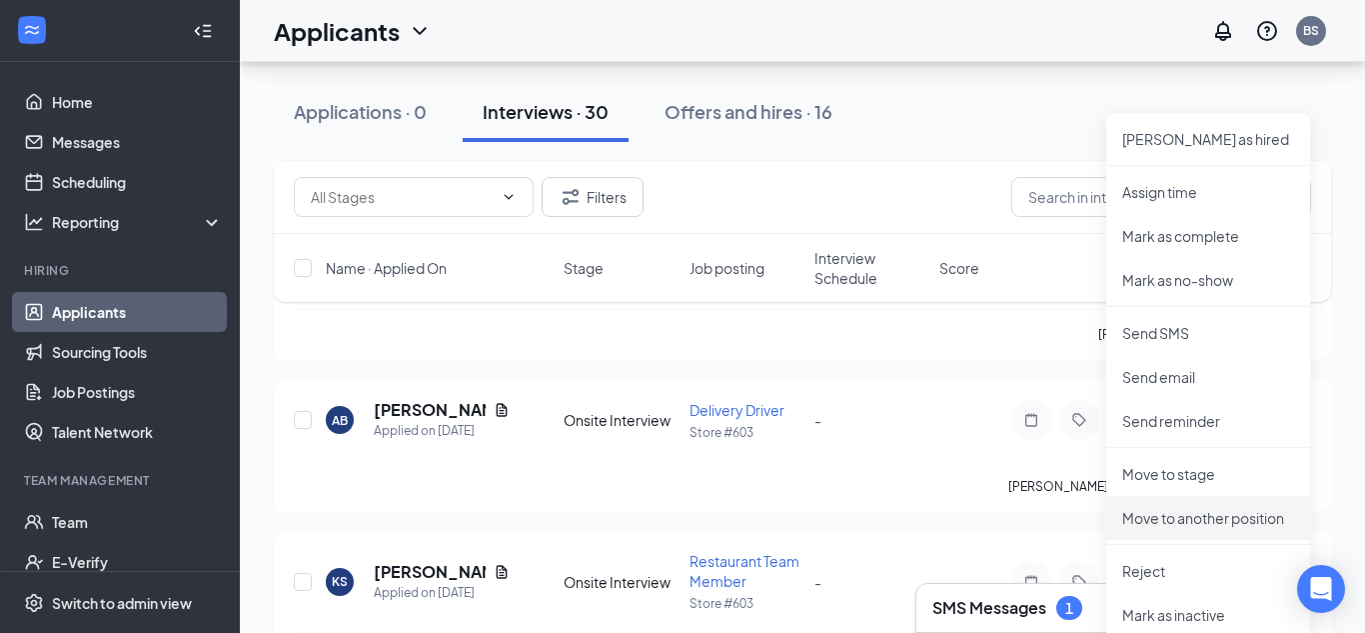
scroll to position [8587, 0]
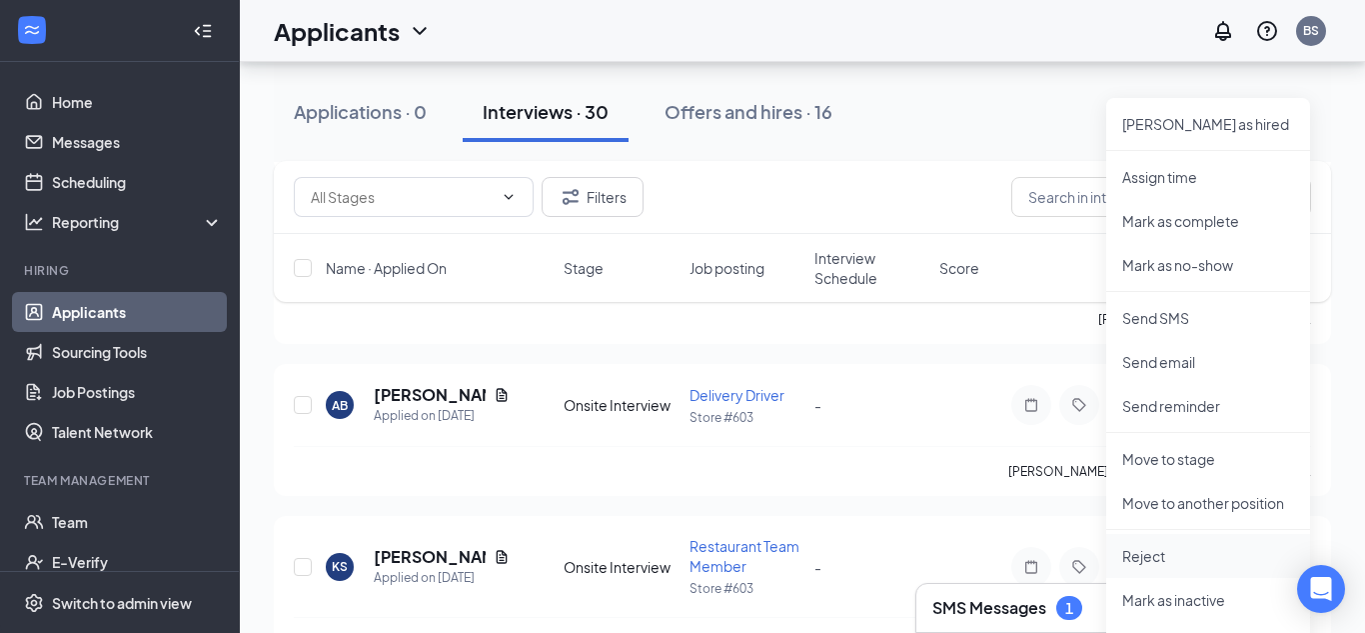
click at [1146, 553] on p "Reject" at bounding box center [1208, 556] width 172 height 20
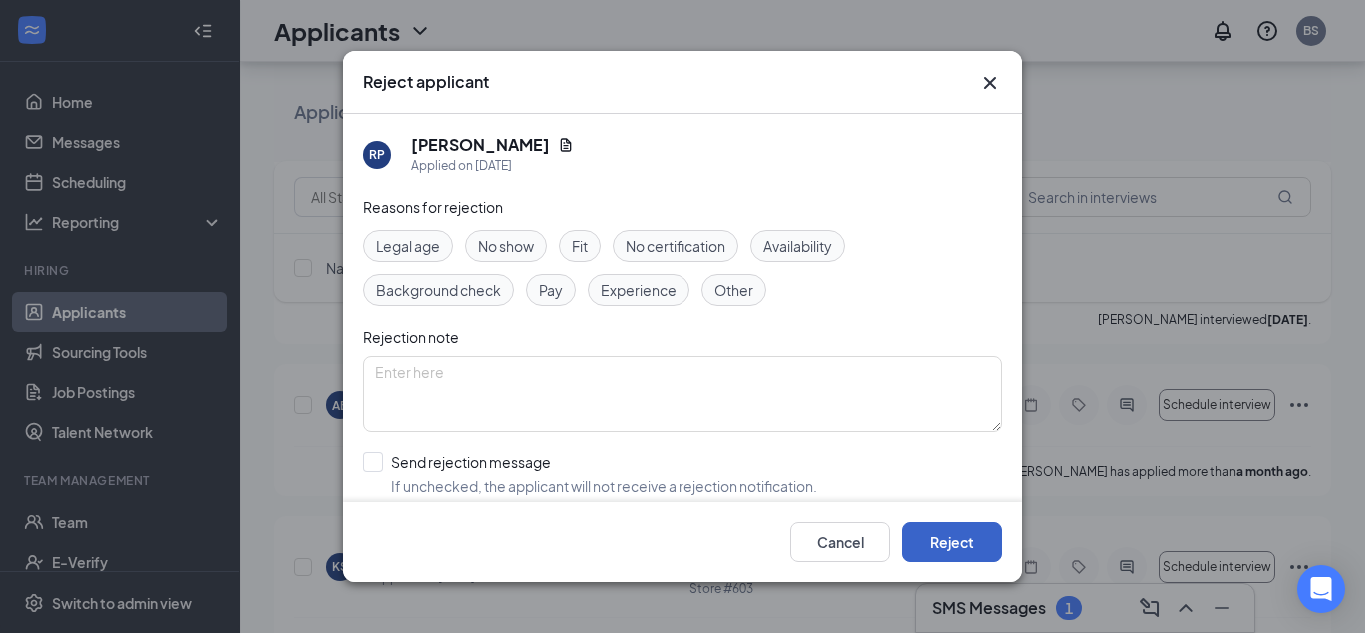
click at [949, 535] on button "Reject" at bounding box center [952, 542] width 100 height 40
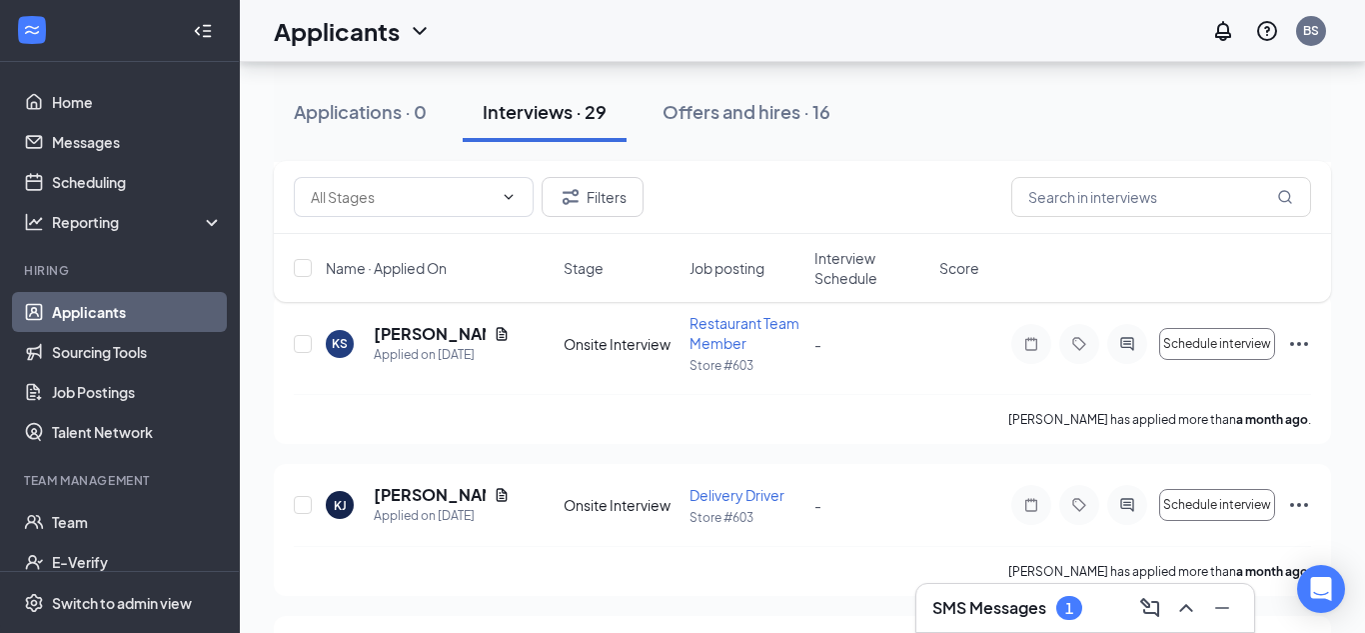
scroll to position [8526, 0]
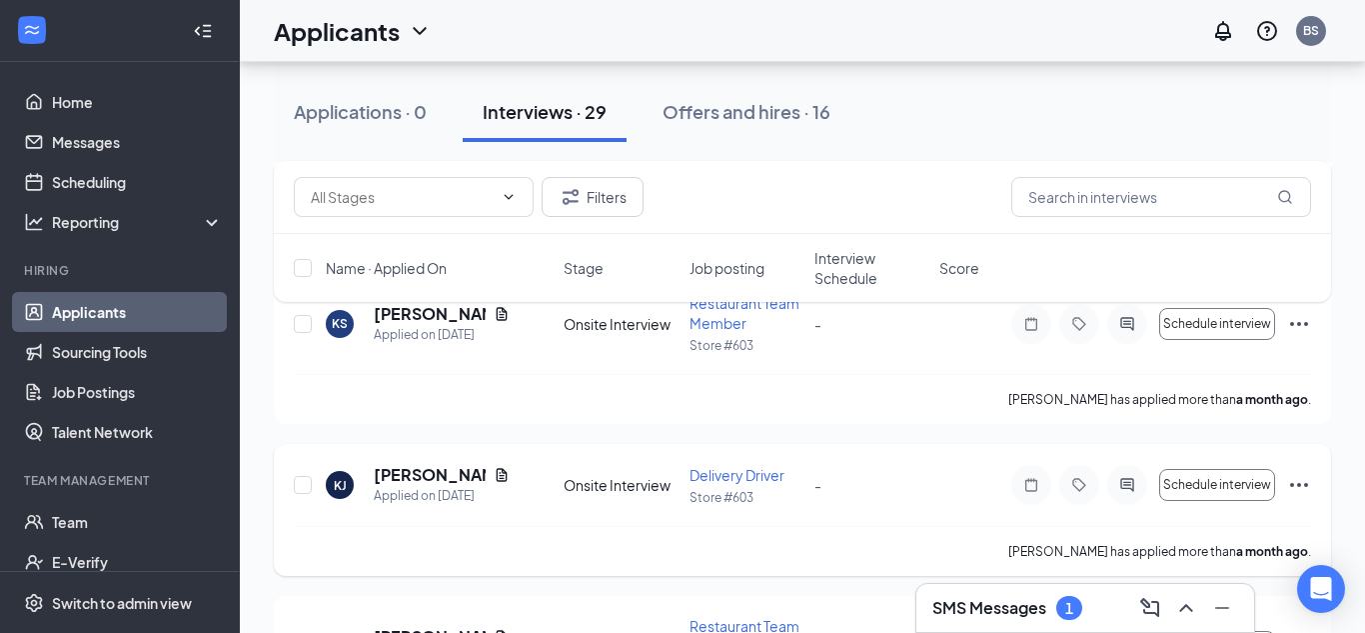
click at [1297, 483] on icon "Ellipses" at bounding box center [1299, 485] width 24 height 24
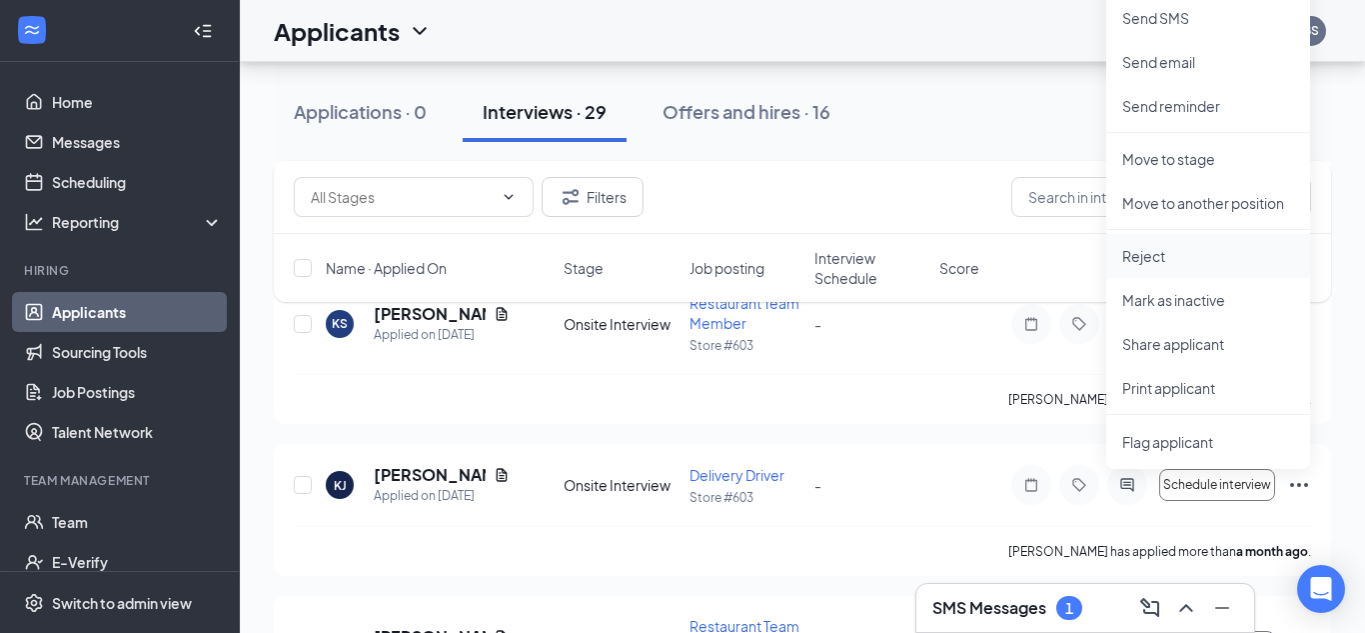
click at [1155, 264] on p "Reject" at bounding box center [1208, 256] width 172 height 20
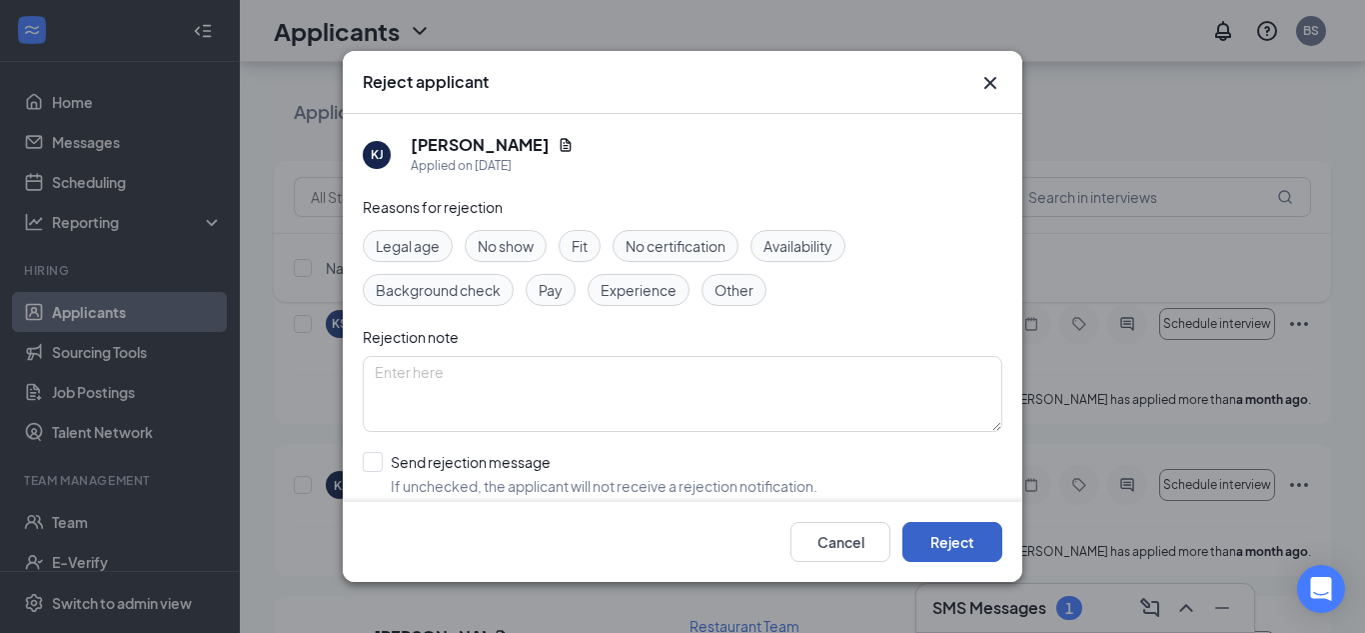
click at [965, 535] on button "Reject" at bounding box center [952, 542] width 100 height 40
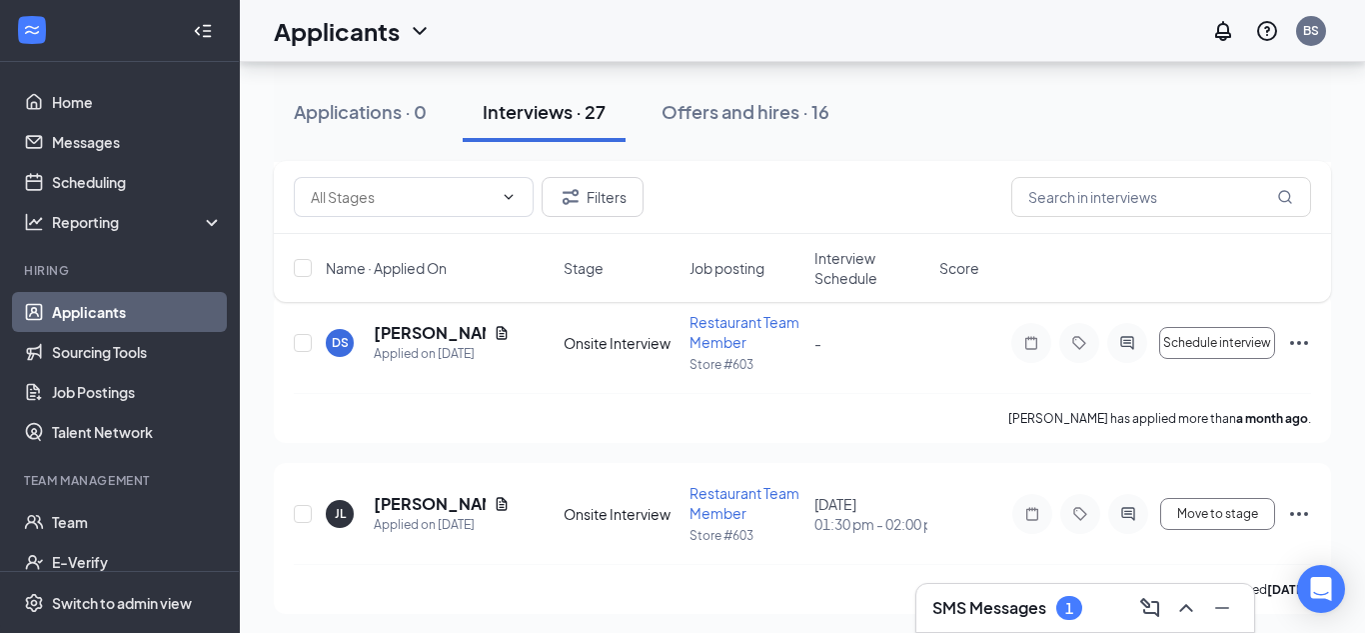
scroll to position [8535, 0]
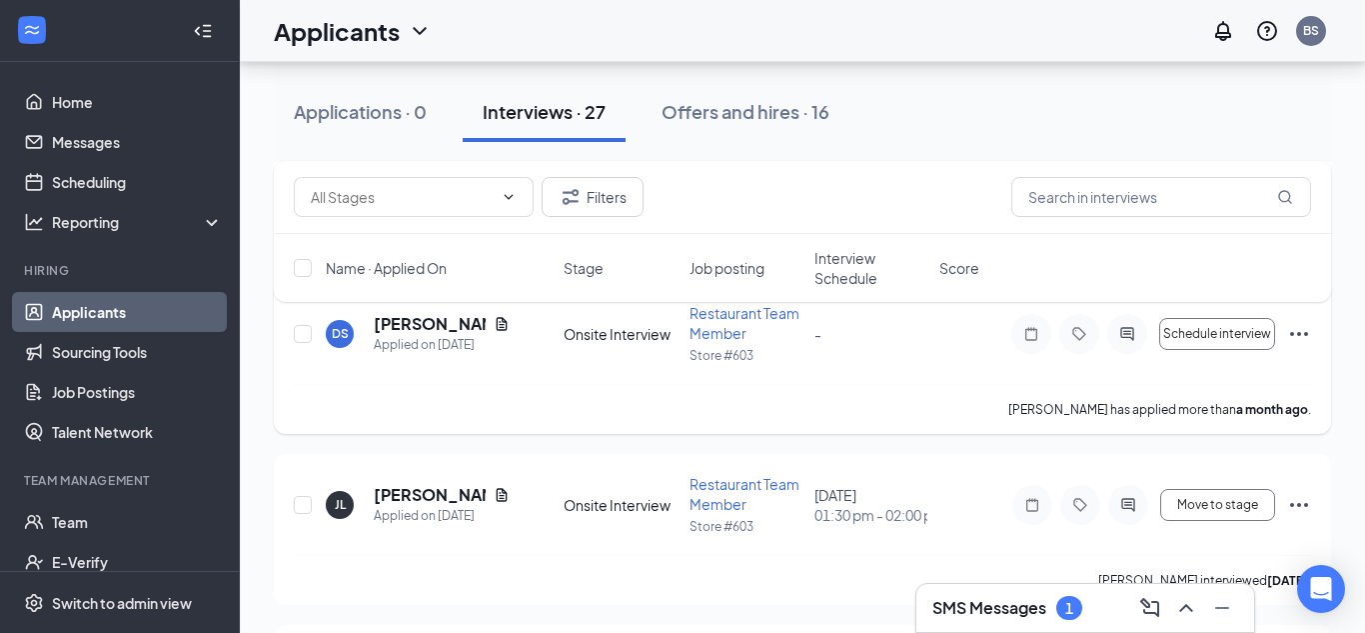
click at [1290, 333] on icon "Ellipses" at bounding box center [1299, 334] width 18 height 4
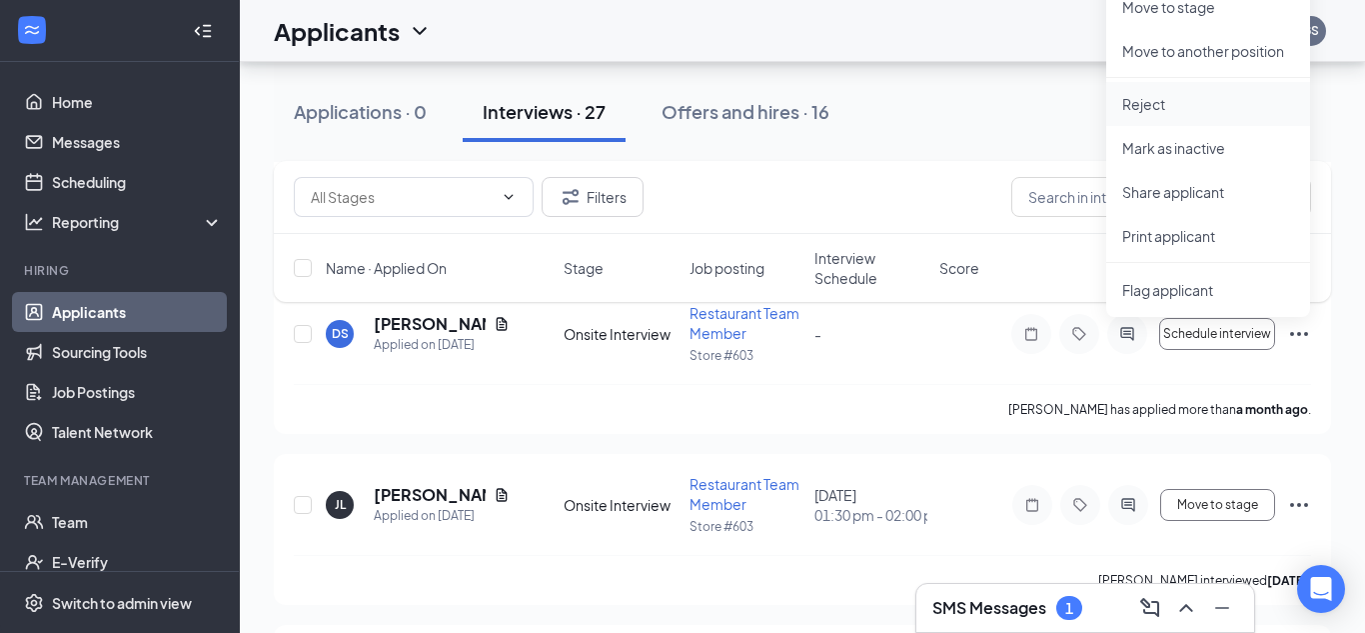
click at [1162, 110] on p "Reject" at bounding box center [1208, 104] width 172 height 20
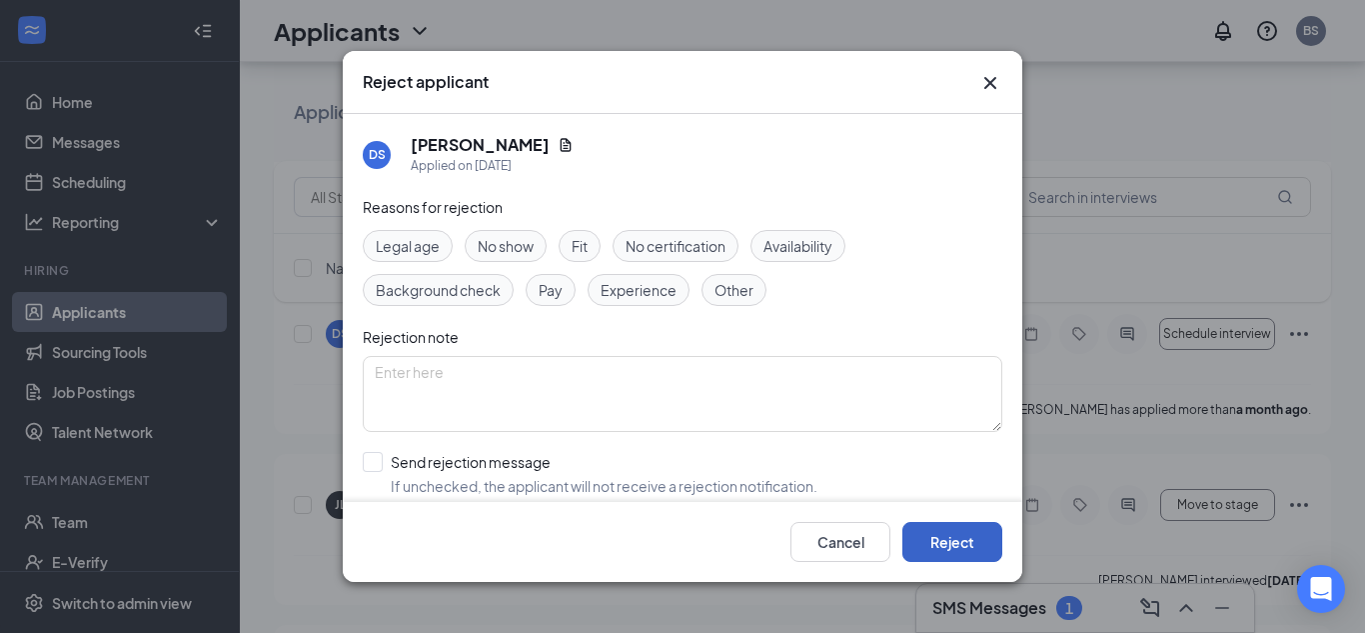
click at [934, 542] on button "Reject" at bounding box center [952, 542] width 100 height 40
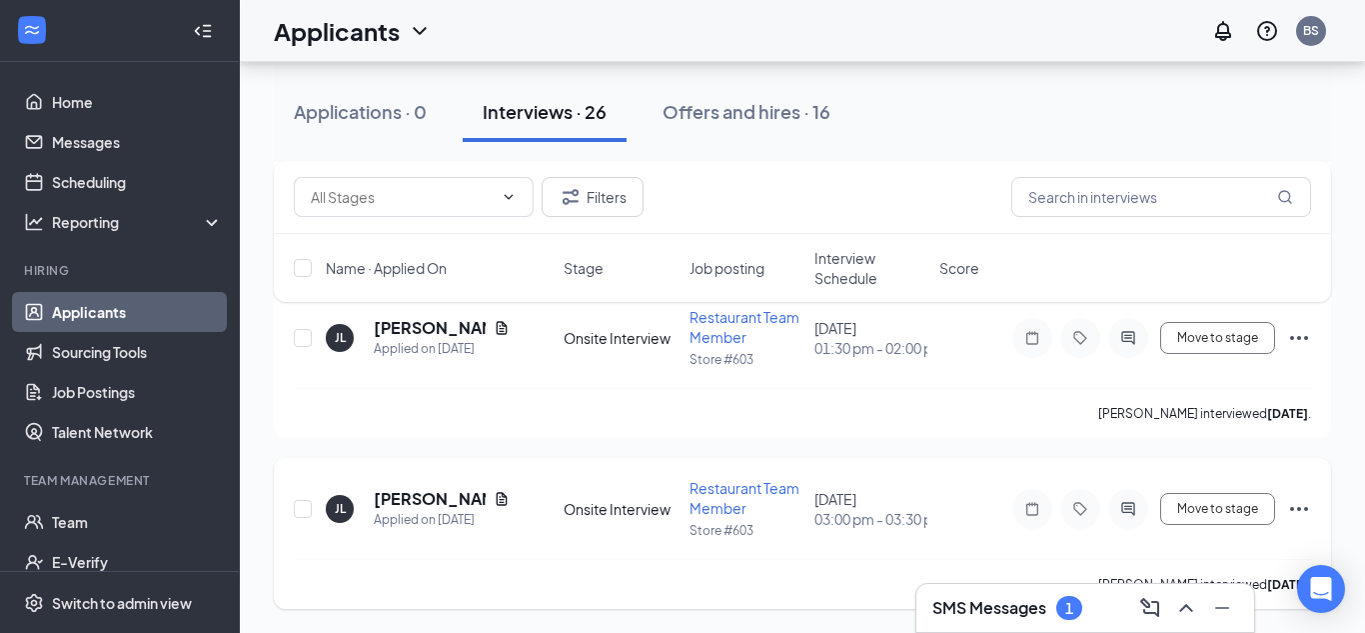
scroll to position [8360, 0]
click at [1297, 335] on icon "Ellipses" at bounding box center [1299, 338] width 24 height 24
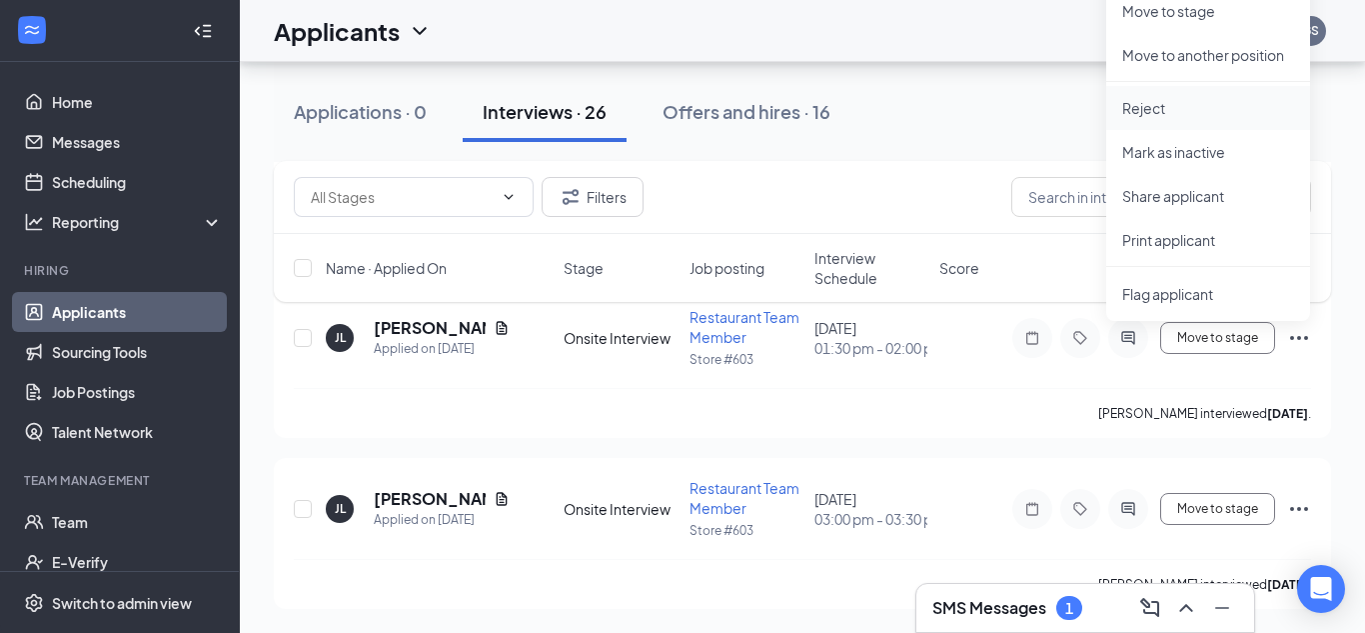
click at [1153, 103] on p "Reject" at bounding box center [1208, 108] width 172 height 20
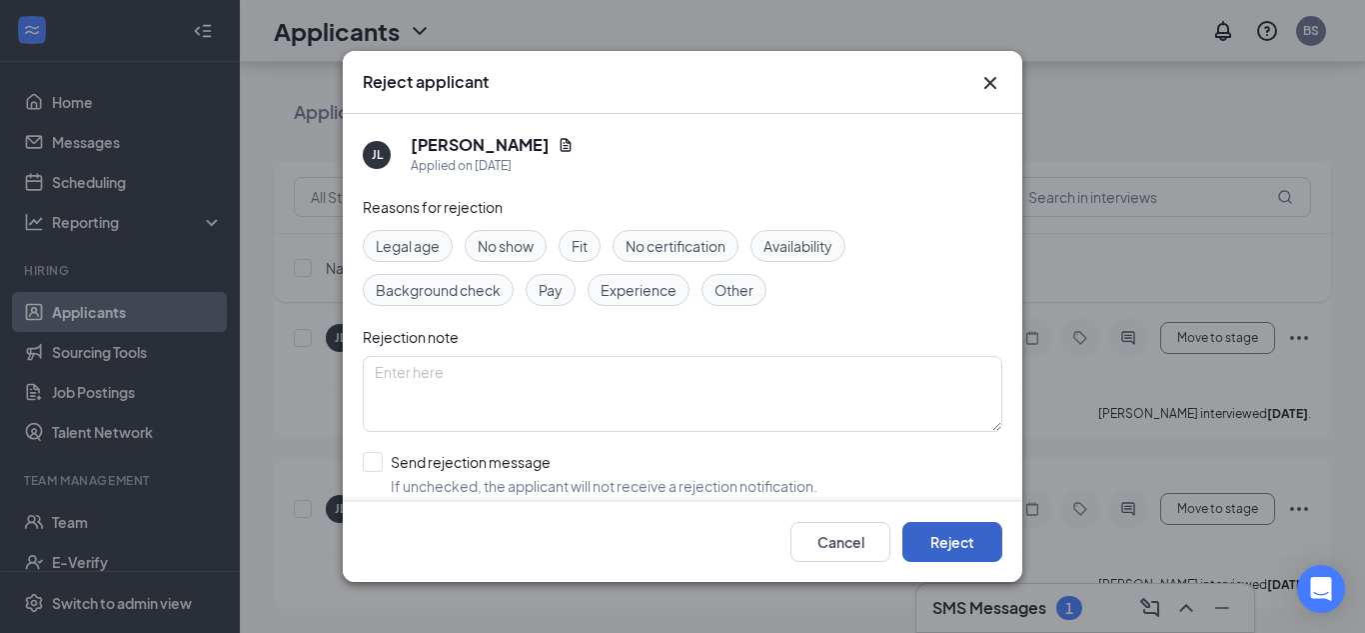
click at [971, 534] on button "Reject" at bounding box center [952, 542] width 100 height 40
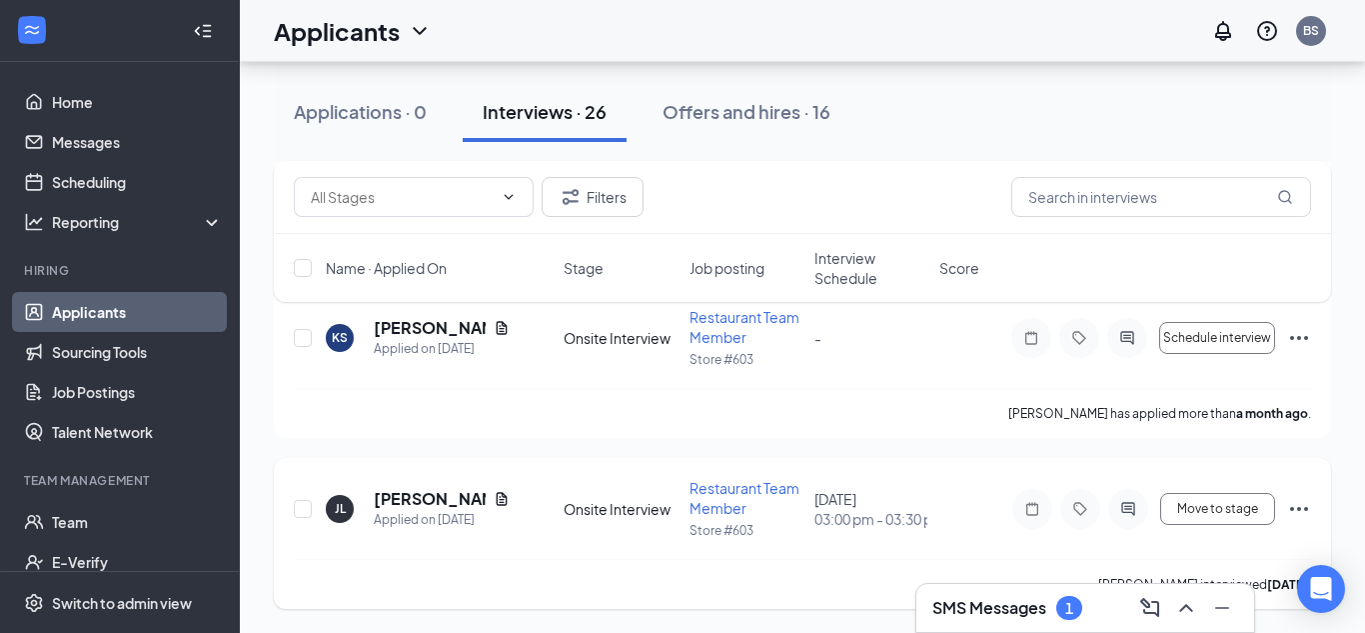
scroll to position [8018, 0]
click at [1305, 507] on icon "Ellipses" at bounding box center [1299, 509] width 18 height 4
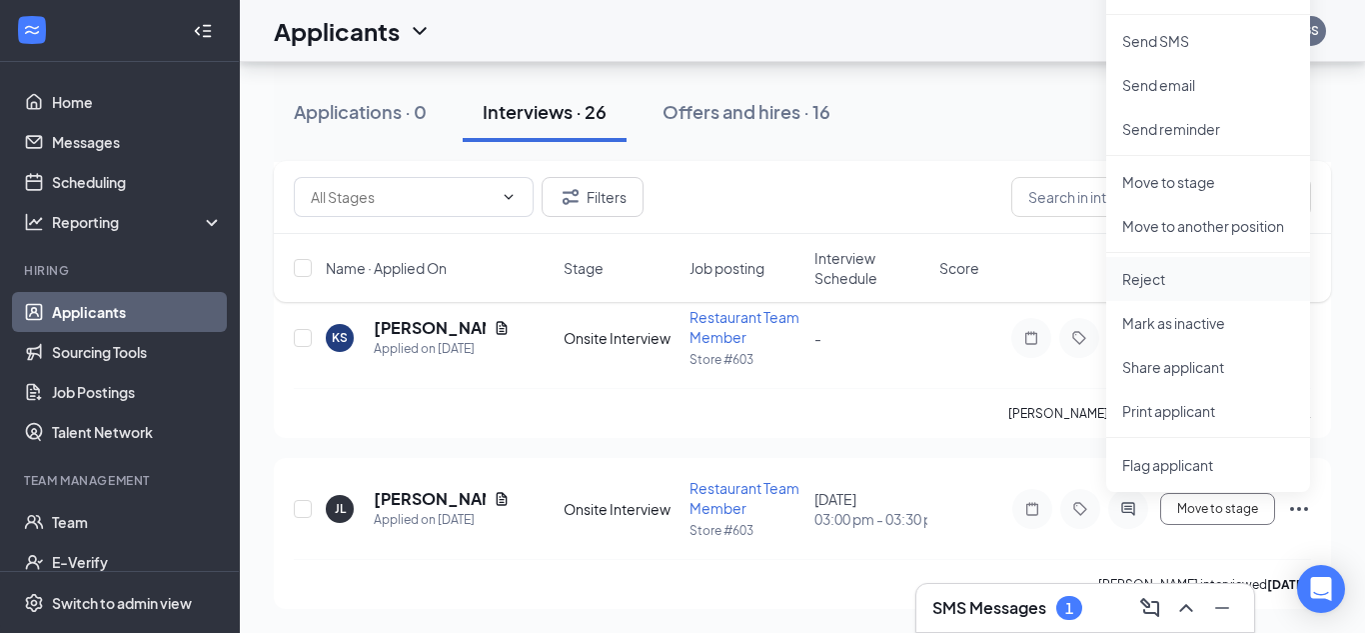
click at [1160, 290] on li "Reject" at bounding box center [1208, 279] width 204 height 44
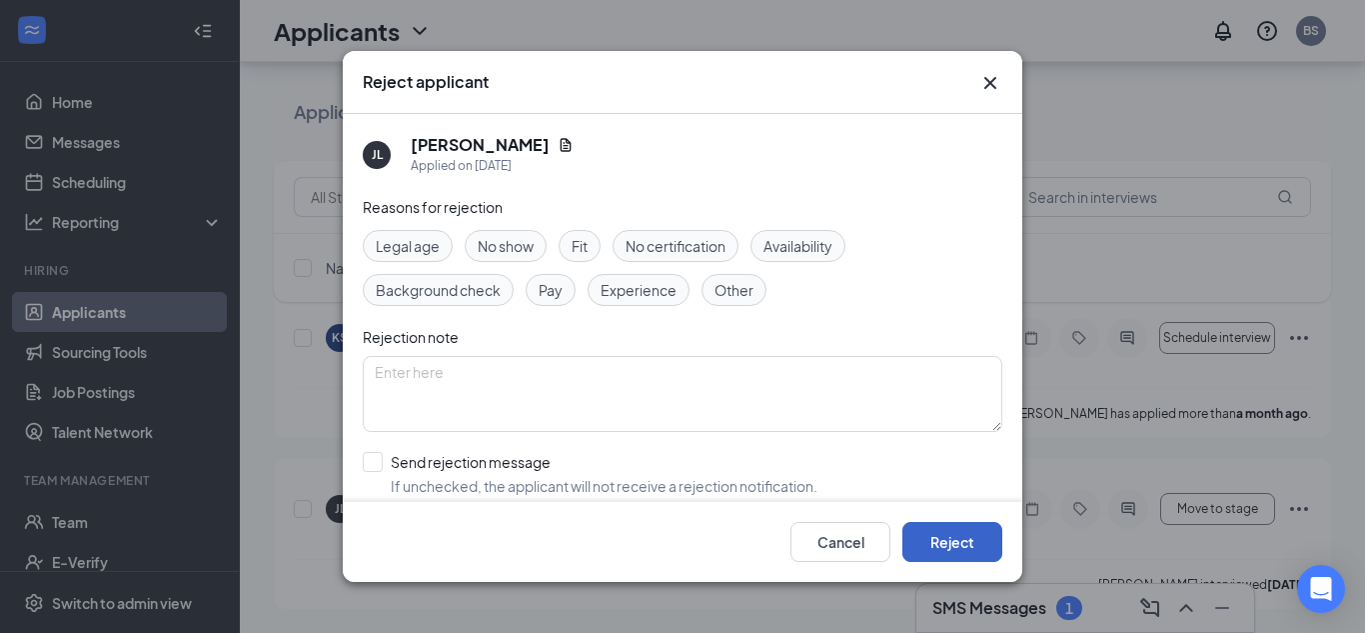
click at [945, 533] on button "Reject" at bounding box center [952, 542] width 100 height 40
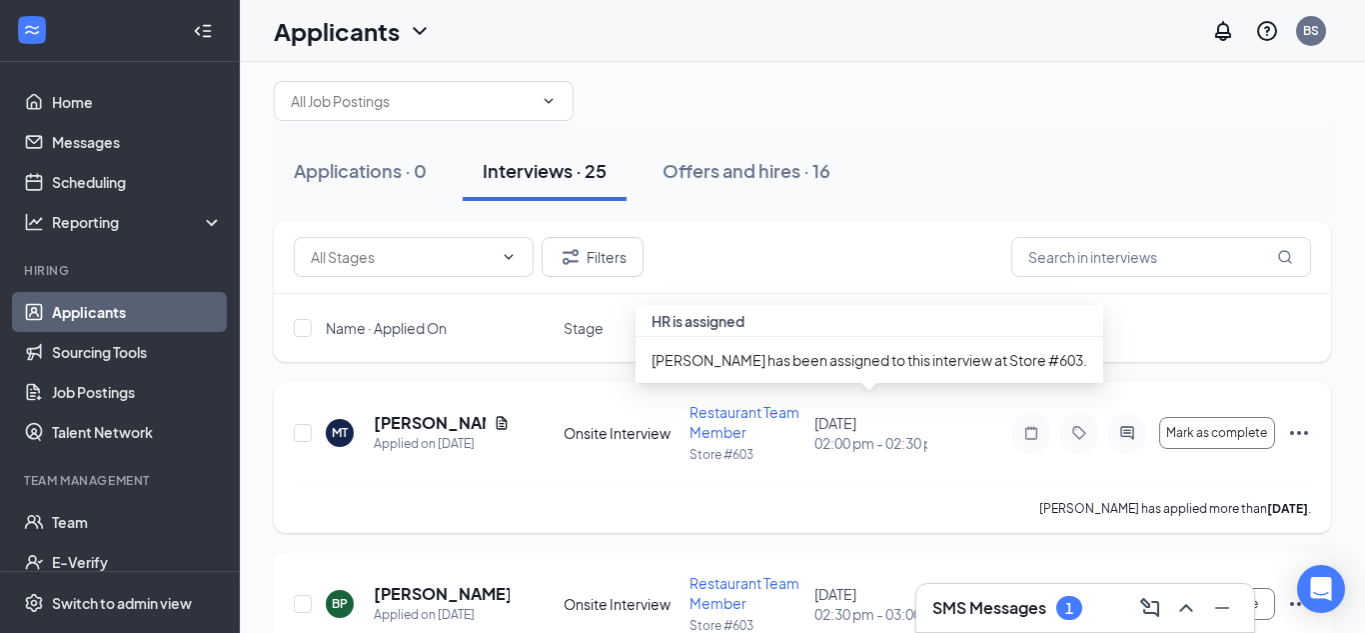
scroll to position [0, 0]
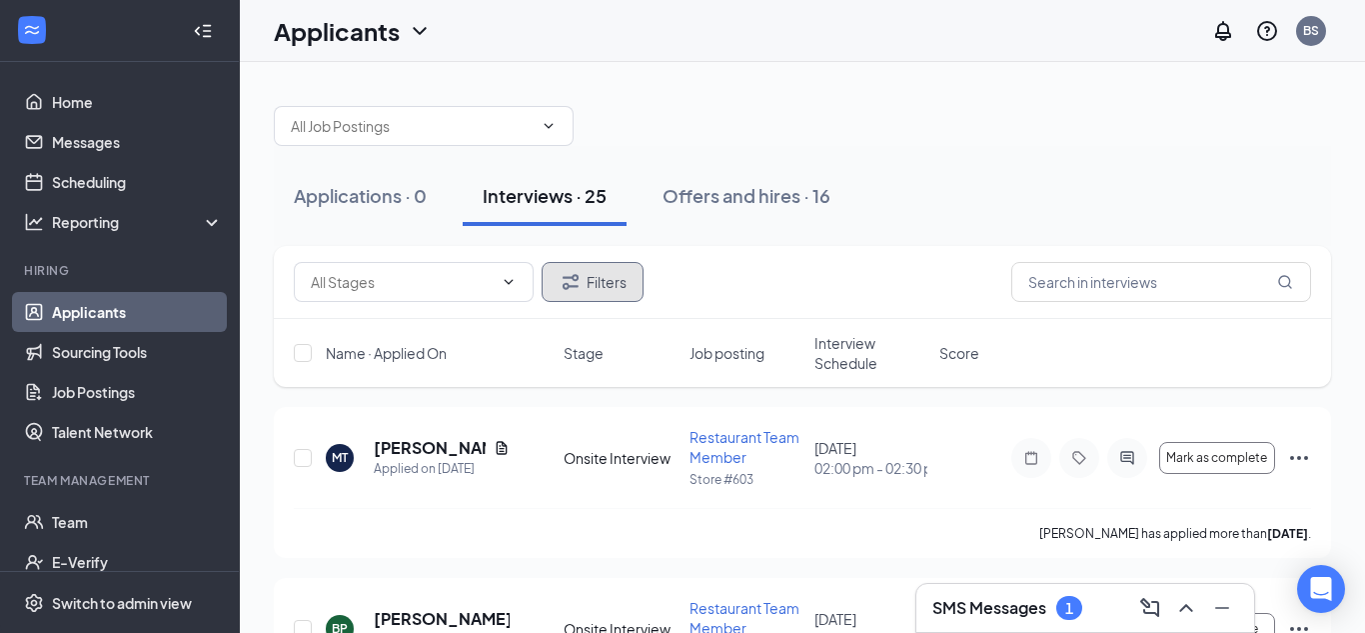
click at [629, 283] on button "Filters" at bounding box center [593, 282] width 102 height 40
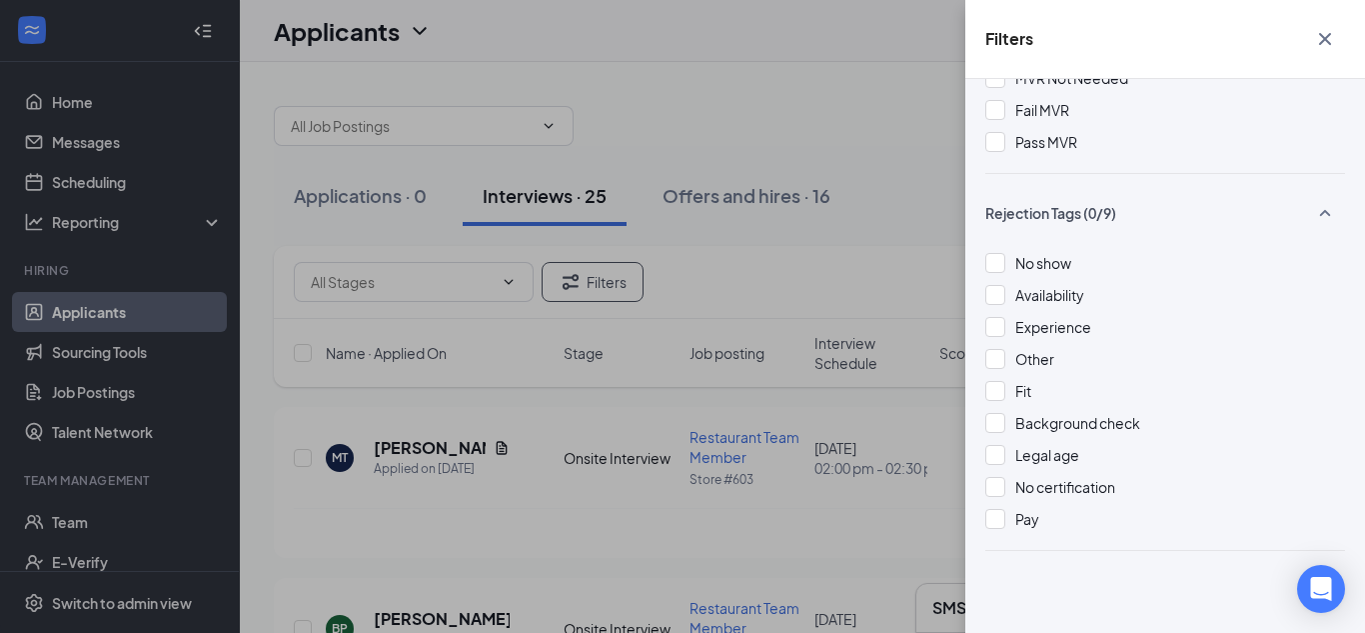
click at [786, 114] on div "Filters Applicant Status (0/5) Unread message Hasn't messaged back Stuck in sta…" at bounding box center [682, 316] width 1365 height 633
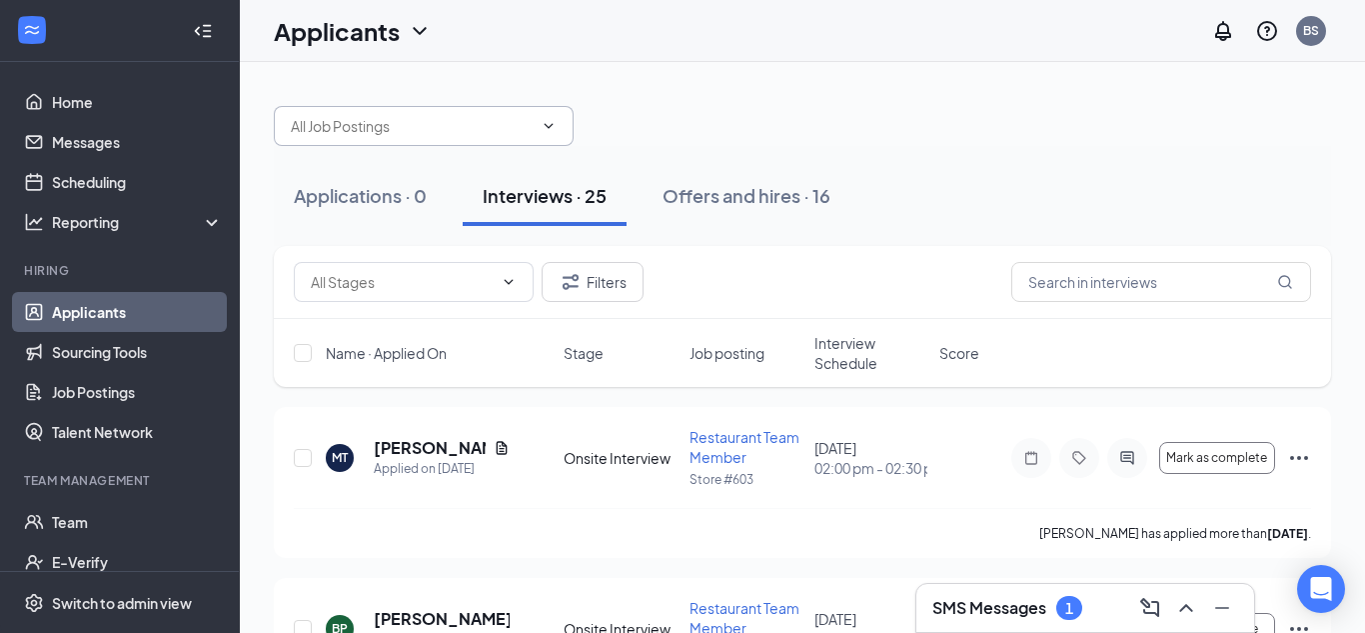
click at [534, 120] on span at bounding box center [424, 126] width 300 height 40
click at [489, 131] on input "text" at bounding box center [412, 126] width 242 height 22
click at [467, 136] on input "text" at bounding box center [412, 126] width 242 height 22
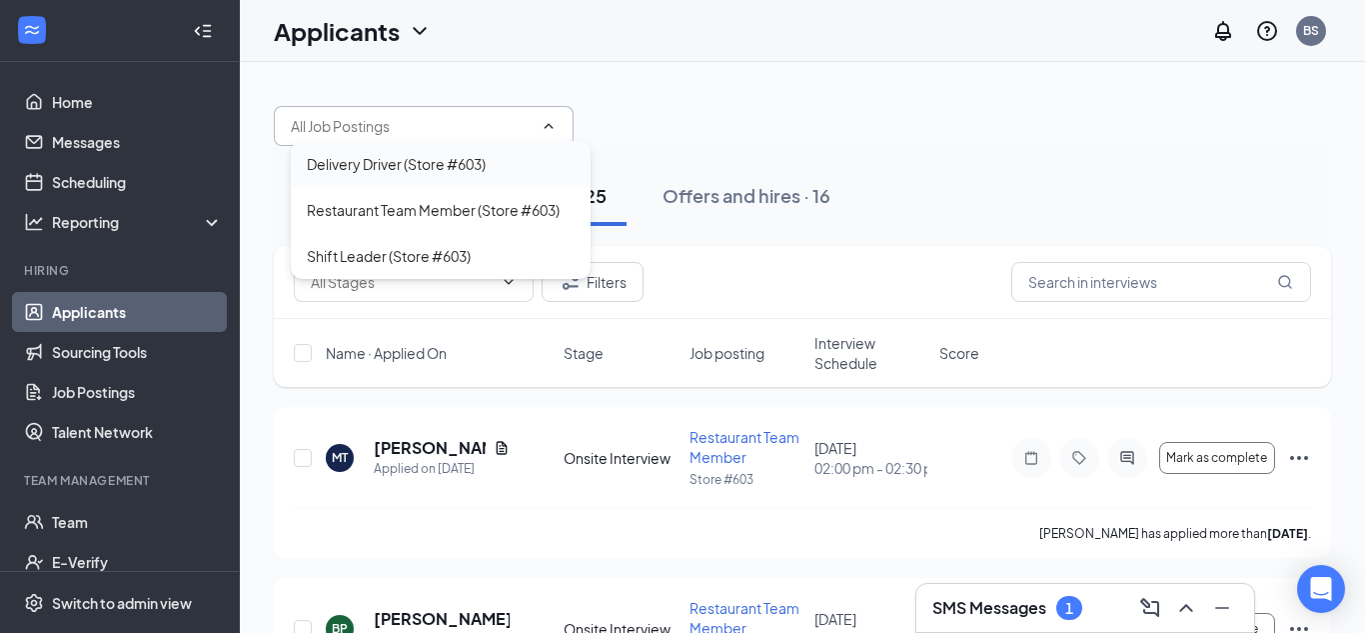
click at [449, 168] on div "Delivery Driver (Store #603)" at bounding box center [396, 164] width 179 height 22
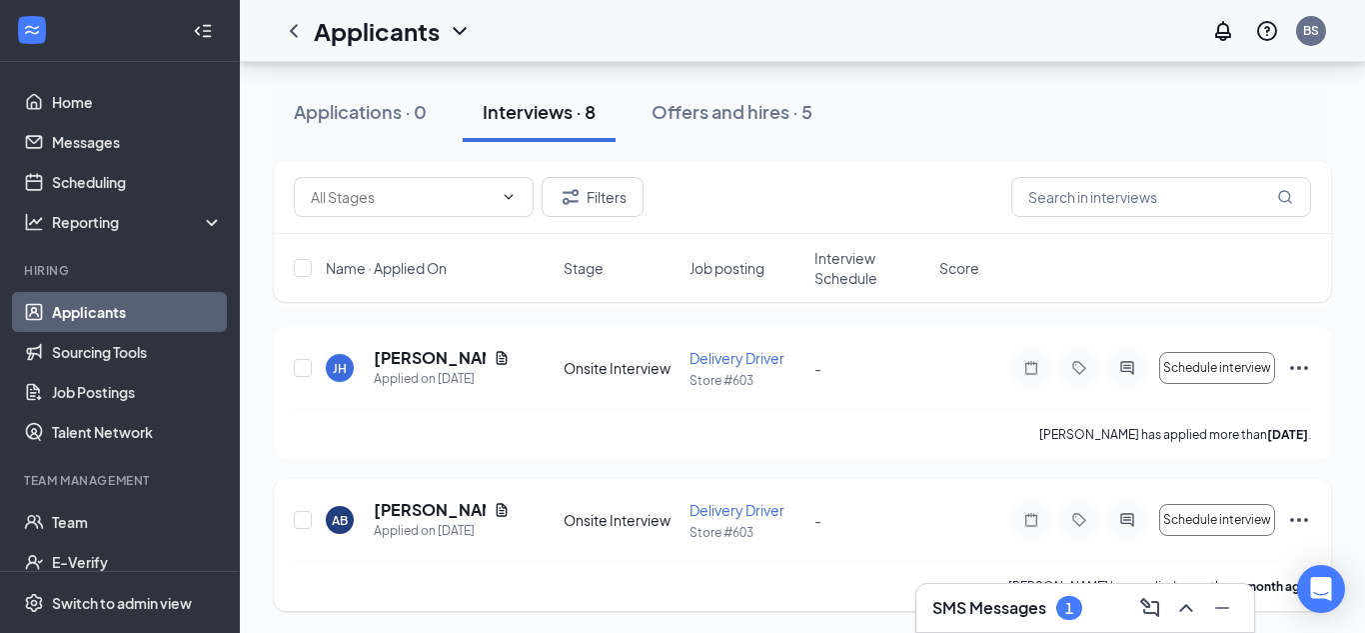
scroll to position [1036, 0]
click at [1294, 512] on icon "Ellipses" at bounding box center [1299, 518] width 24 height 24
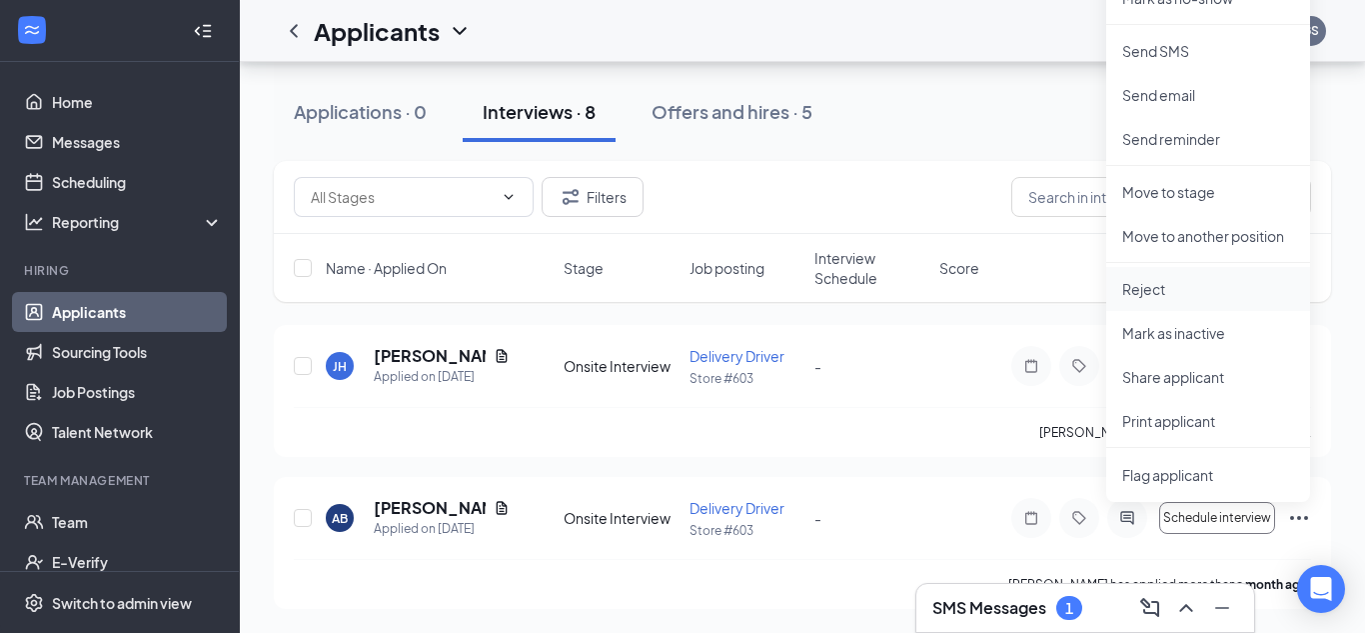
click at [1164, 298] on p "Reject" at bounding box center [1208, 289] width 172 height 20
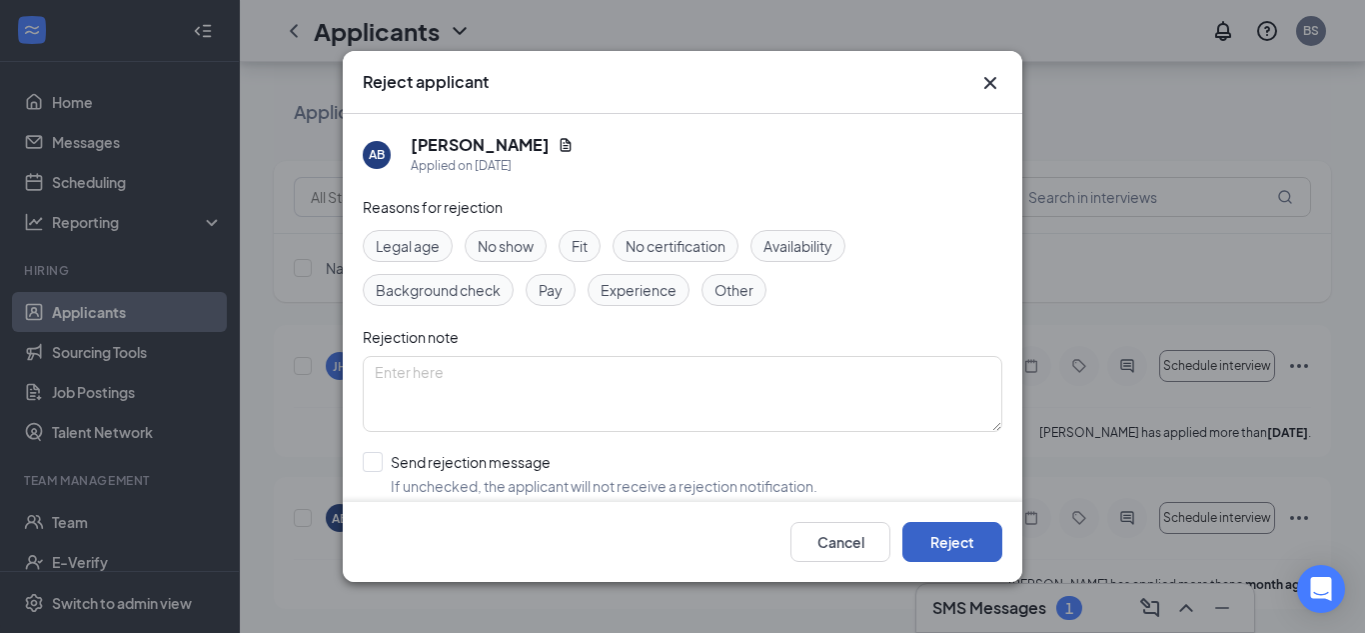
click at [993, 540] on button "Reject" at bounding box center [952, 542] width 100 height 40
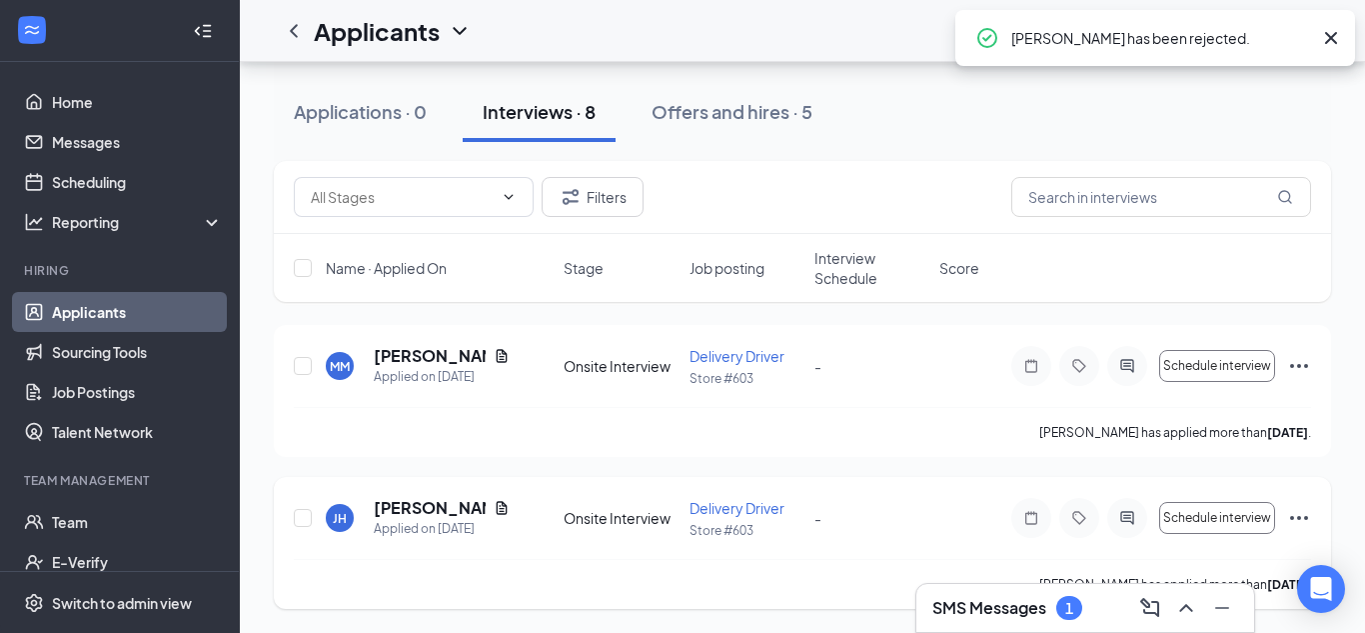
scroll to position [884, 0]
click at [1295, 514] on icon "Ellipses" at bounding box center [1299, 518] width 24 height 24
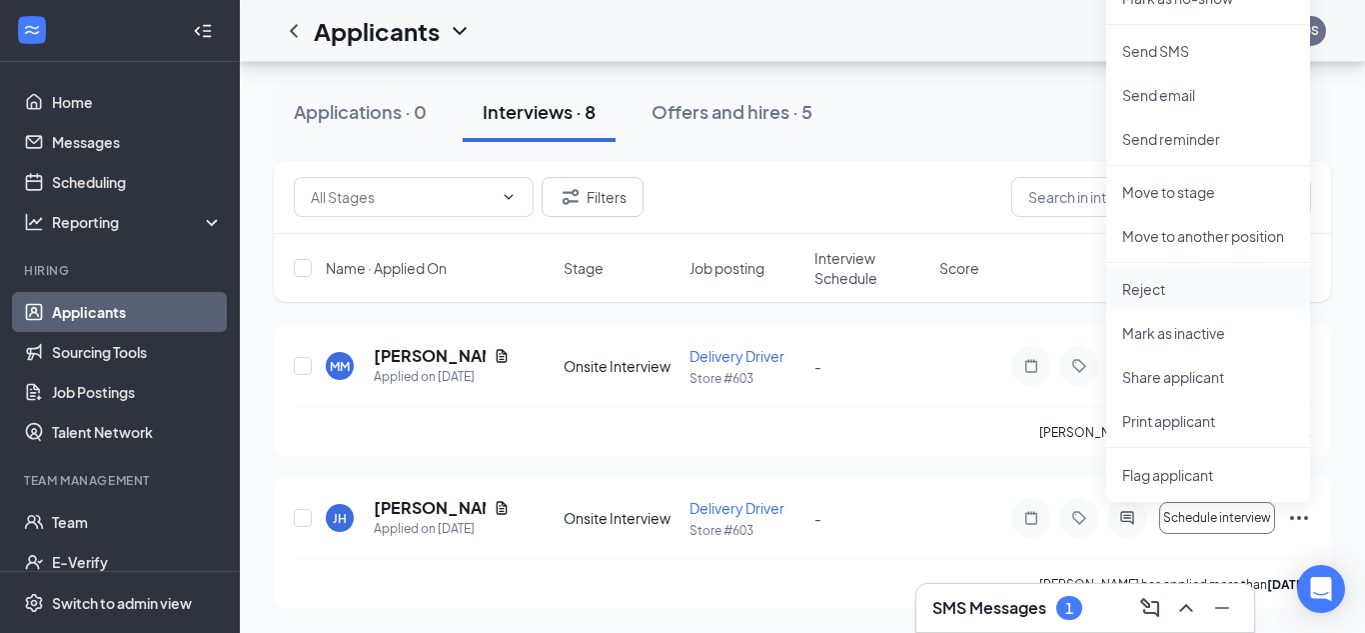
click at [1144, 291] on p "Reject" at bounding box center [1208, 289] width 172 height 20
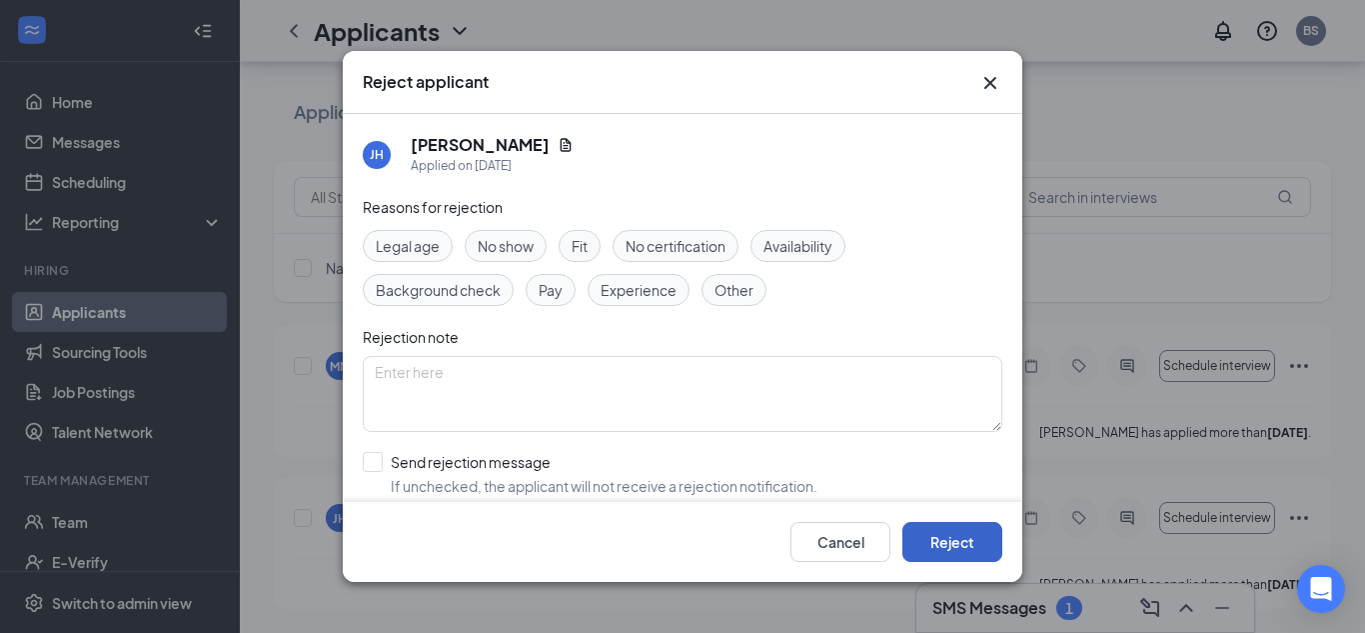
click at [970, 541] on button "Reject" at bounding box center [952, 542] width 100 height 40
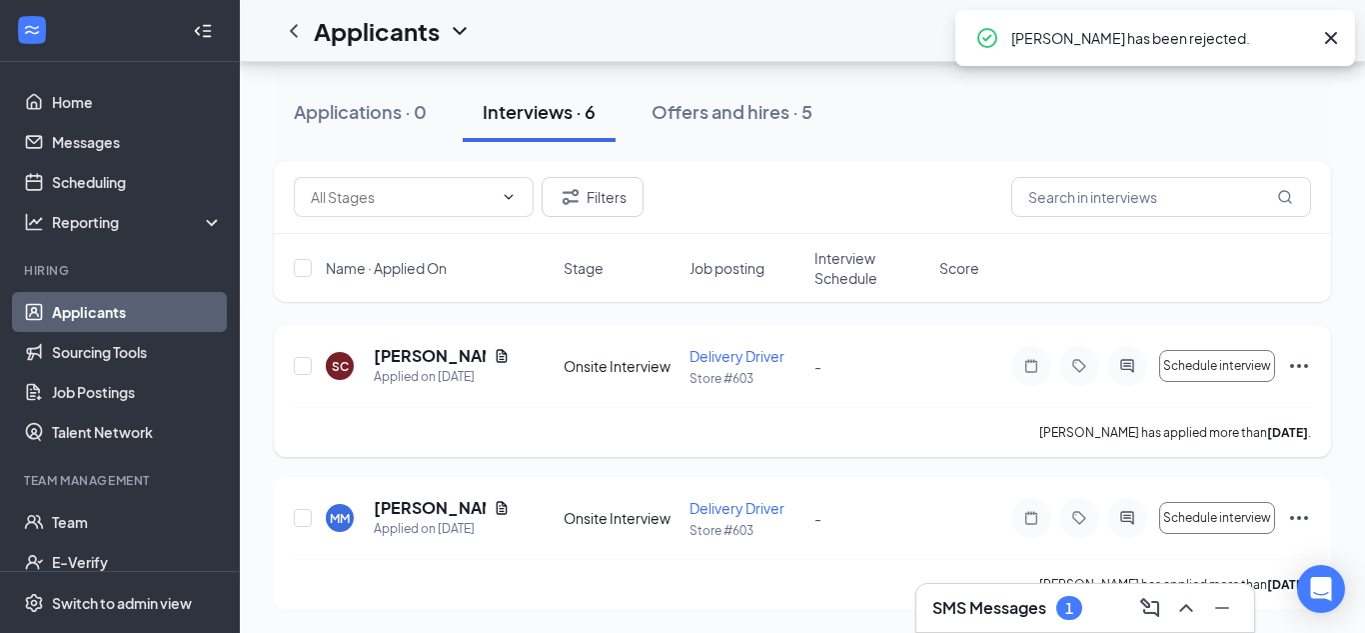
scroll to position [732, 0]
click at [1305, 509] on icon "Ellipses" at bounding box center [1299, 518] width 24 height 24
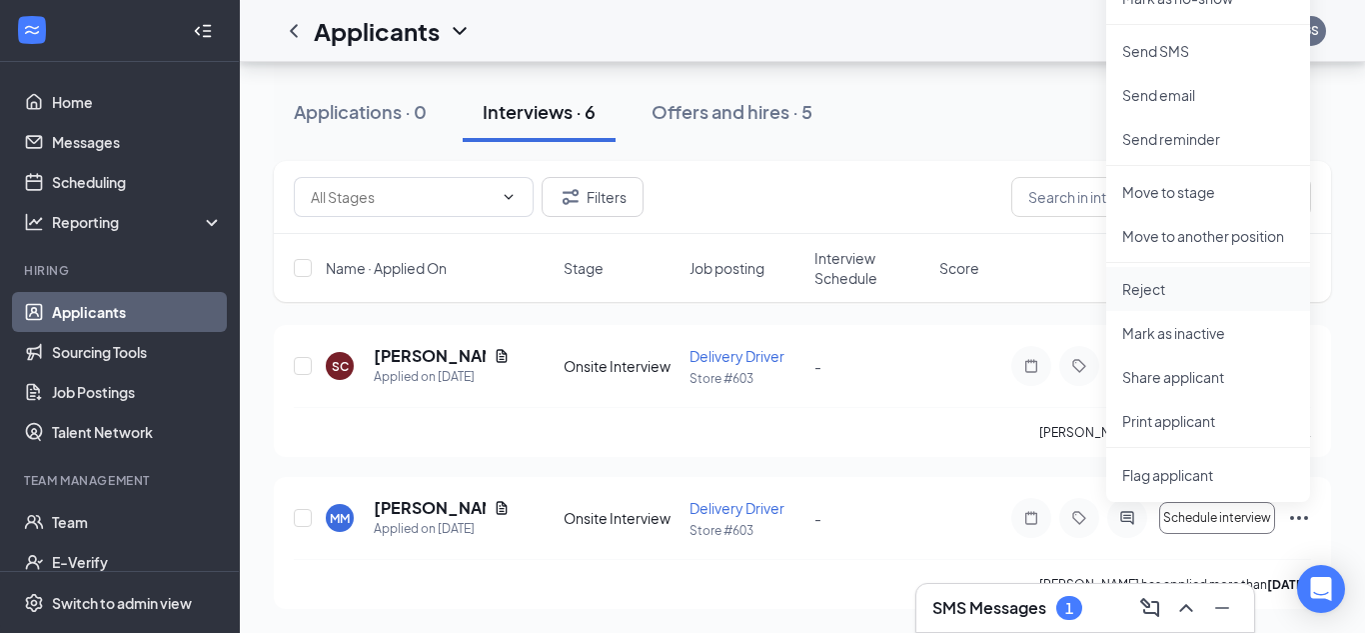
click at [1153, 301] on li "Reject" at bounding box center [1208, 289] width 204 height 44
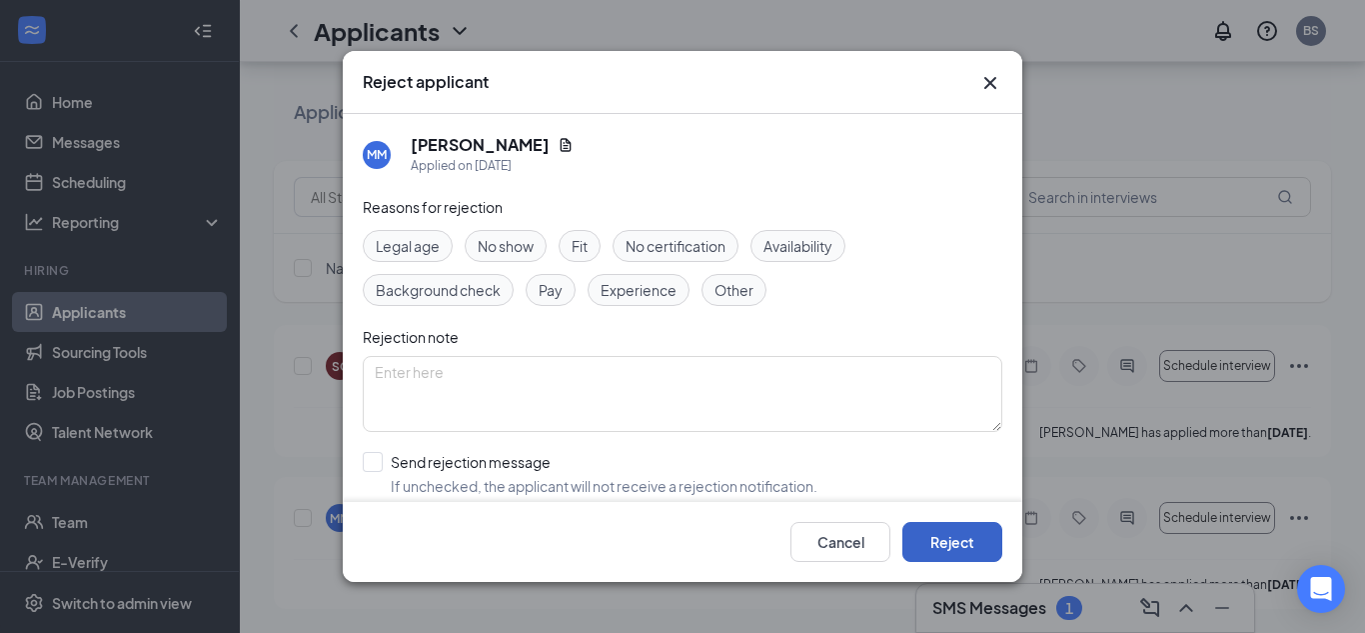
click at [971, 534] on button "Reject" at bounding box center [952, 542] width 100 height 40
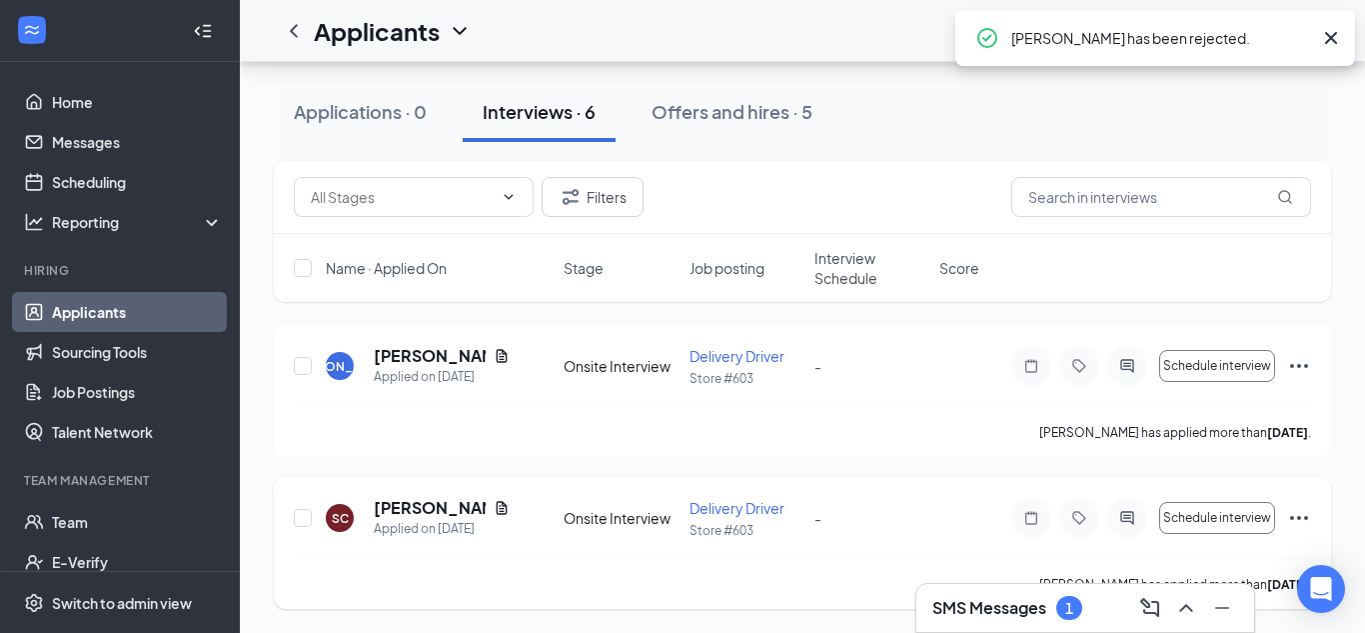
scroll to position [581, 0]
click at [1296, 522] on icon "Ellipses" at bounding box center [1299, 518] width 24 height 24
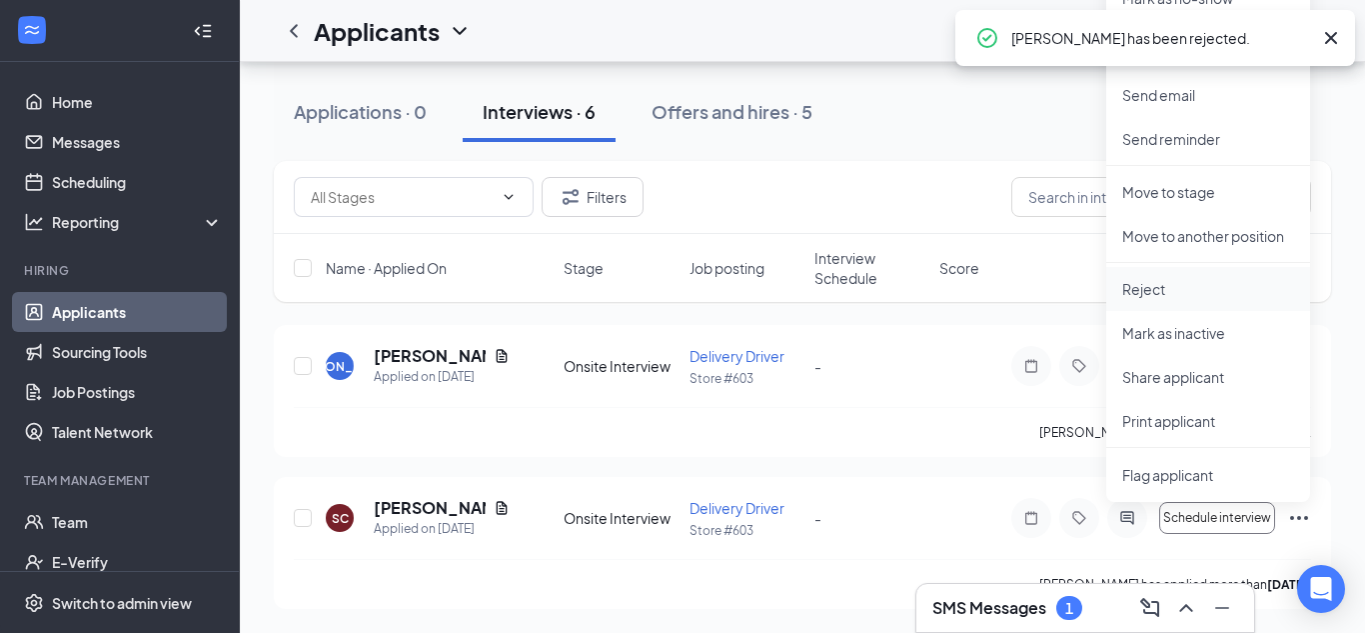
click at [1162, 303] on li "Reject" at bounding box center [1208, 289] width 204 height 44
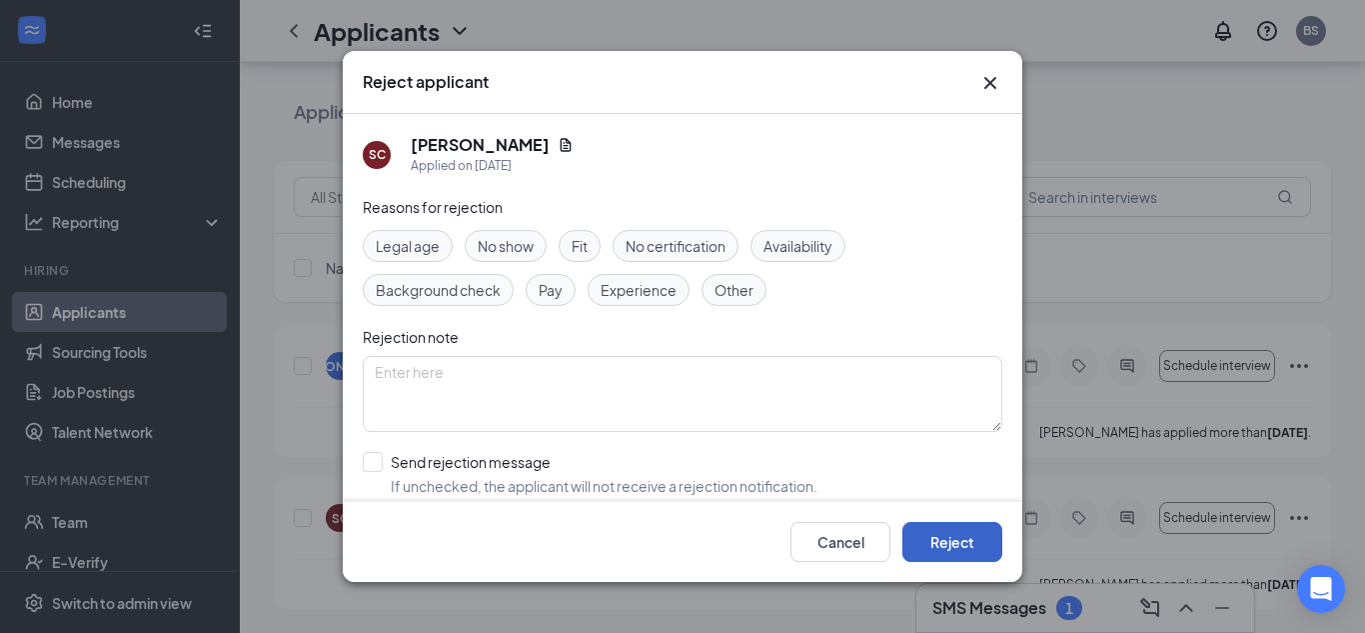
click at [953, 537] on button "Reject" at bounding box center [952, 542] width 100 height 40
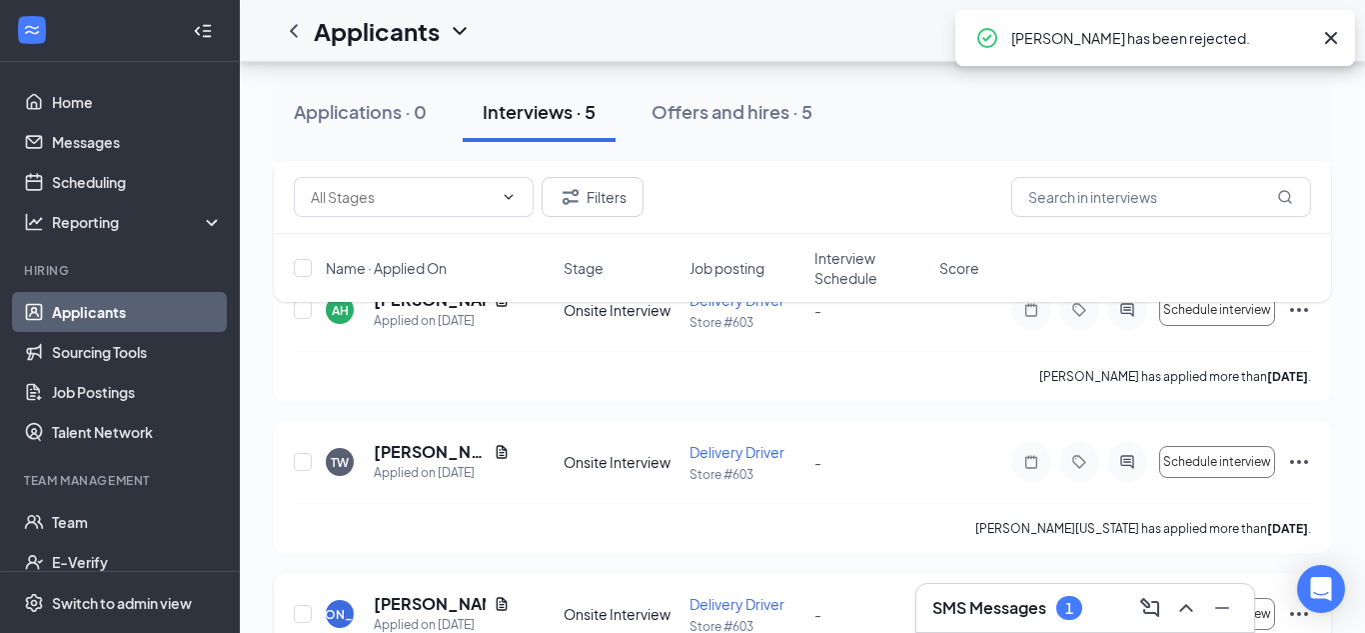
scroll to position [0, 0]
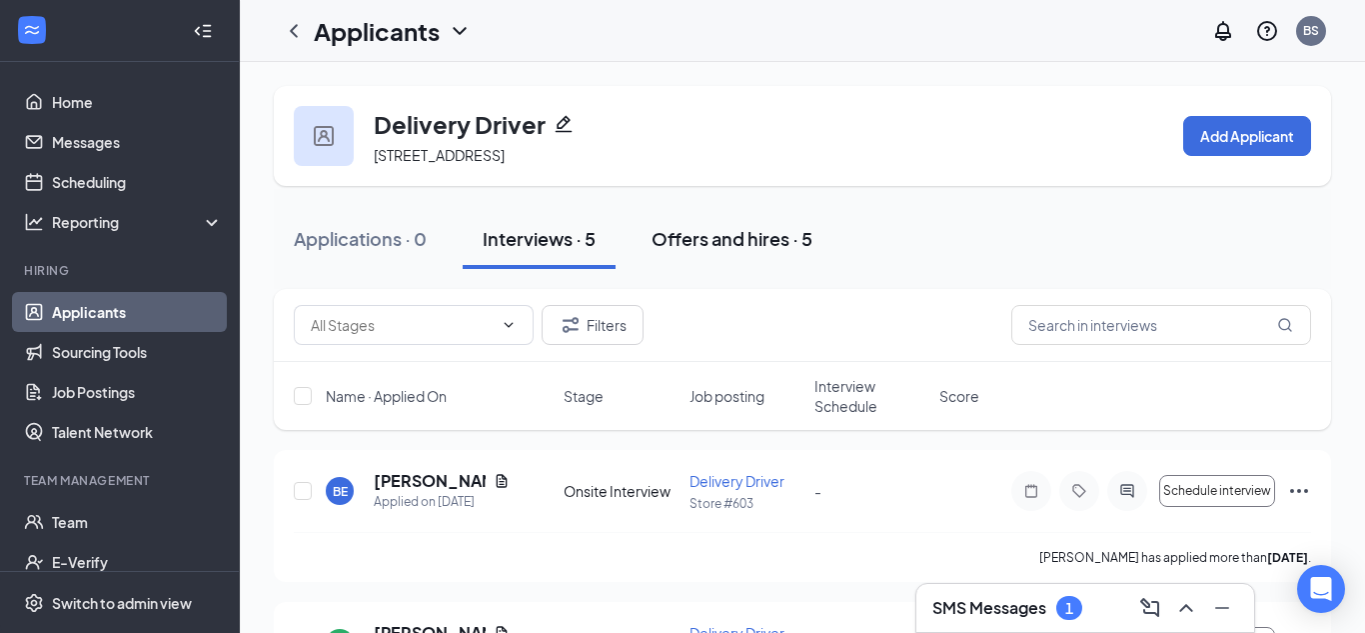
click at [734, 249] on div "Offers and hires · 5" at bounding box center [732, 238] width 161 height 25
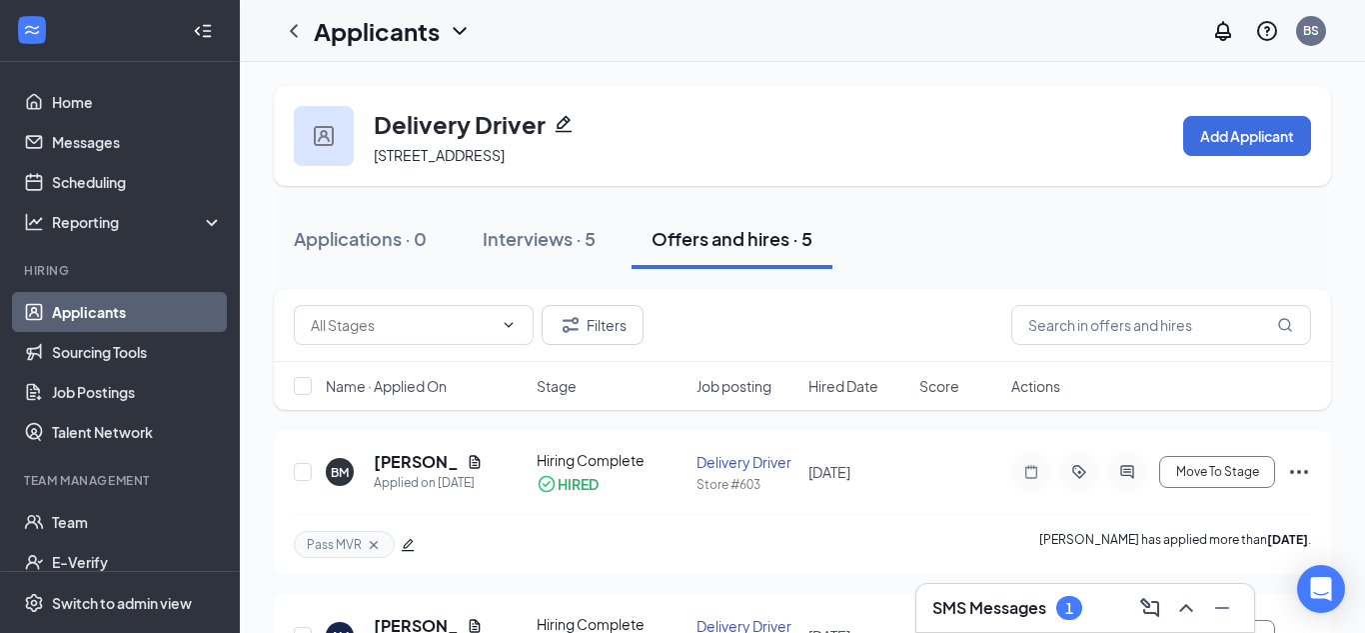
click at [125, 310] on link "Applicants" at bounding box center [137, 312] width 171 height 40
